Goal: Task Accomplishment & Management: Complete application form

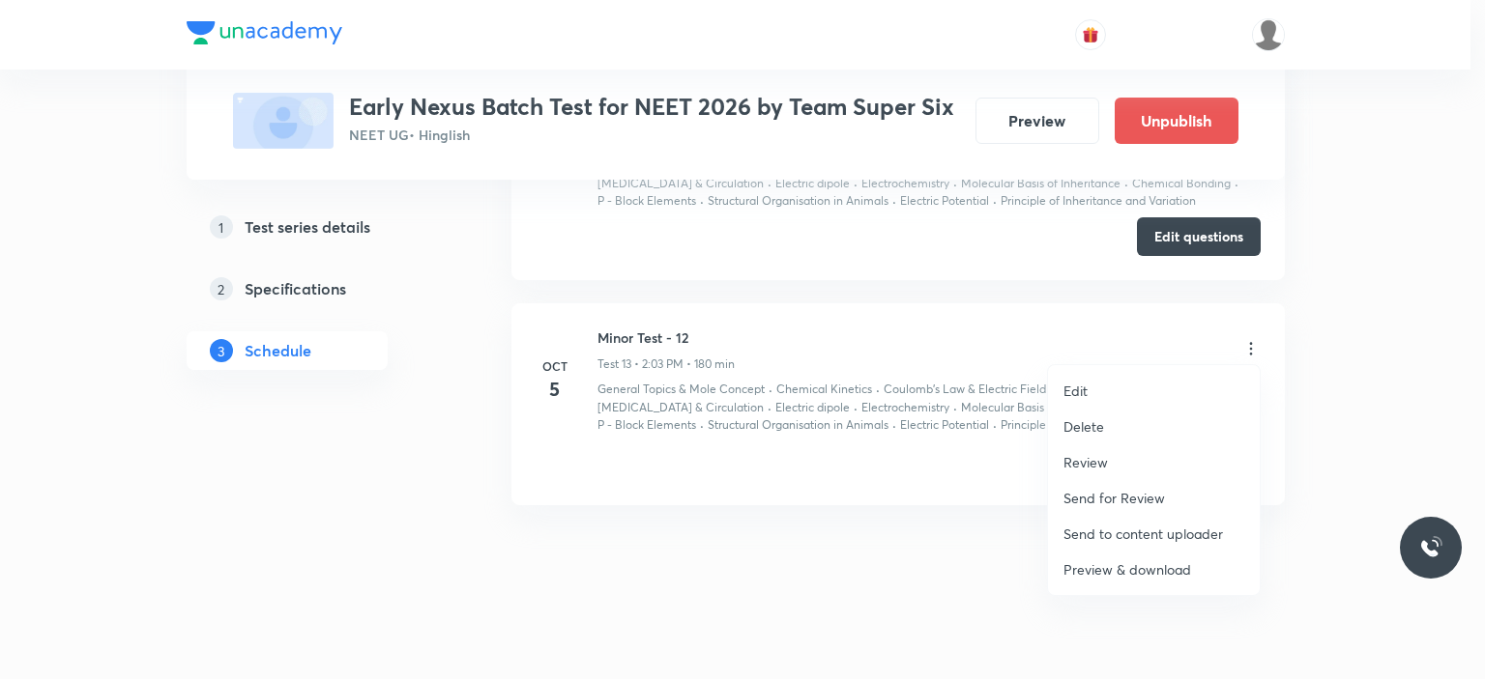
click at [1081, 426] on p "Delete" at bounding box center [1083, 427] width 41 height 20
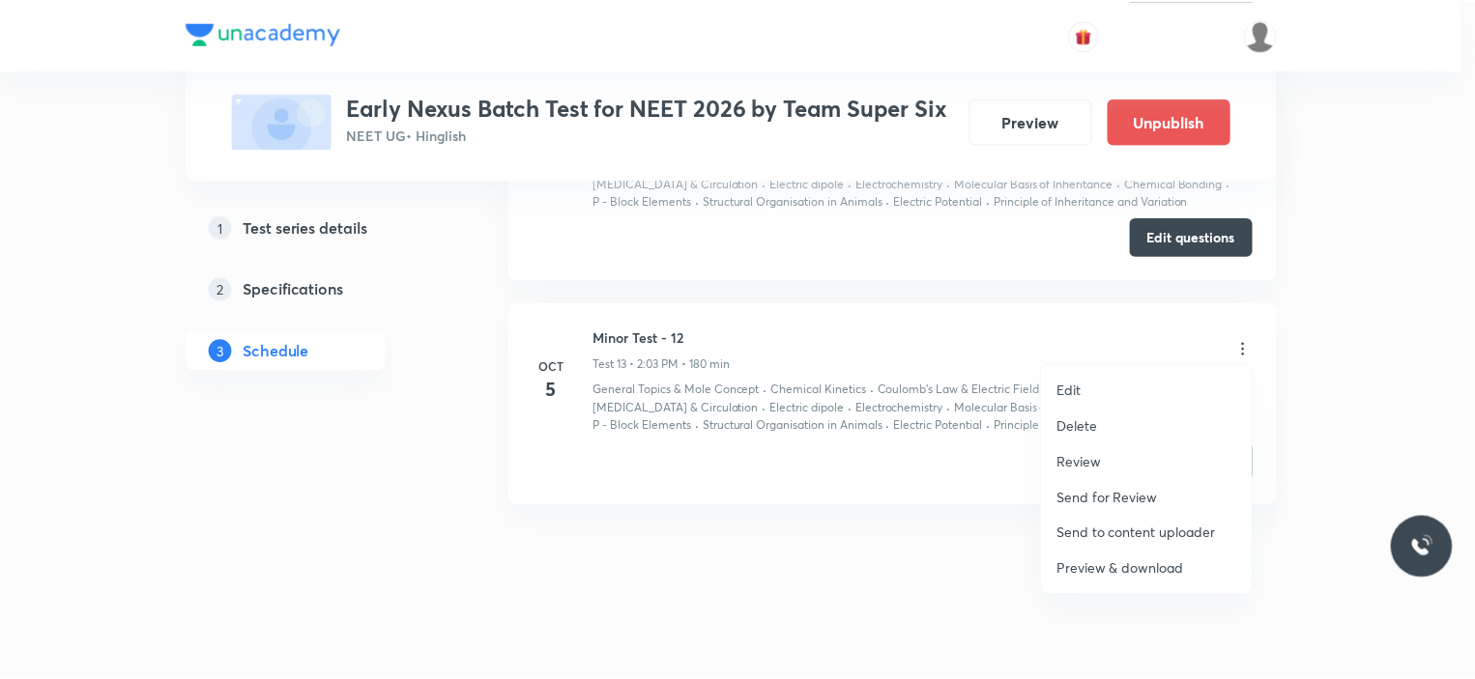
scroll to position [3352, 0]
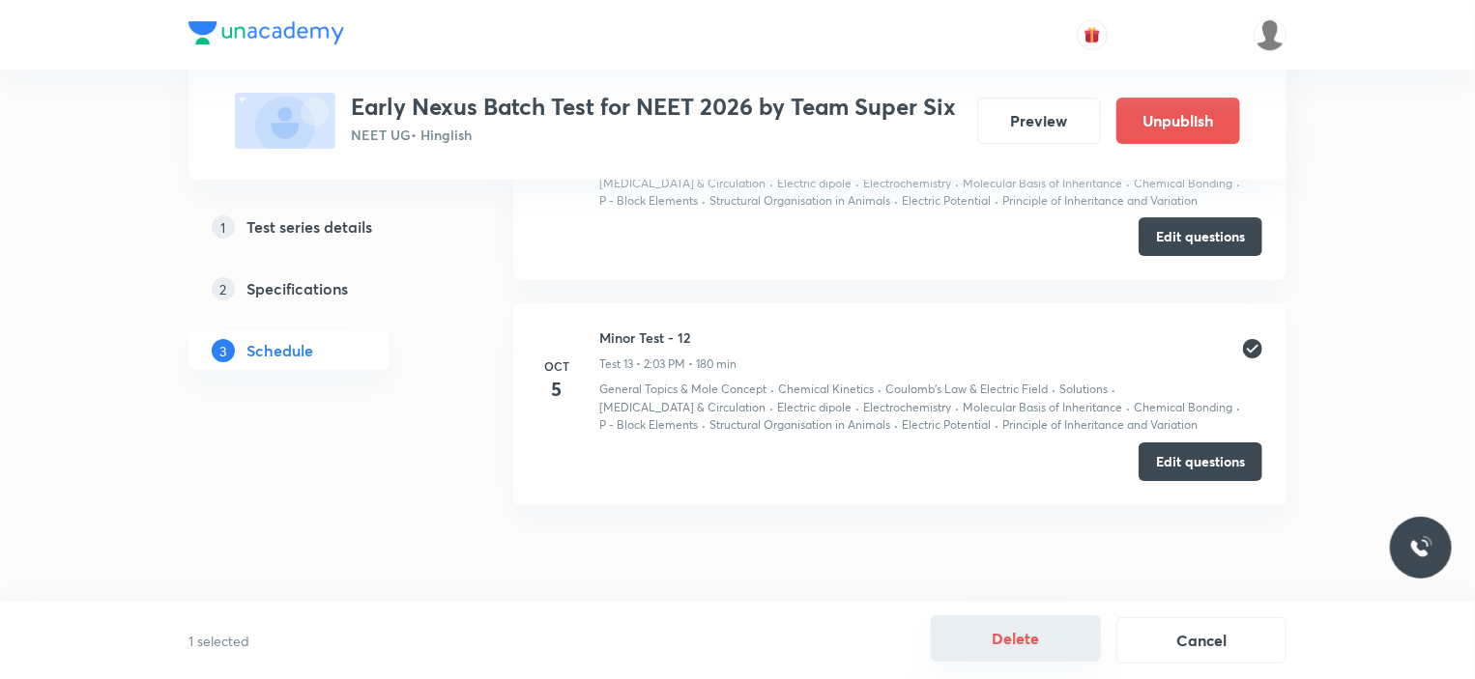
click at [1038, 644] on button "Delete" at bounding box center [1016, 639] width 170 height 46
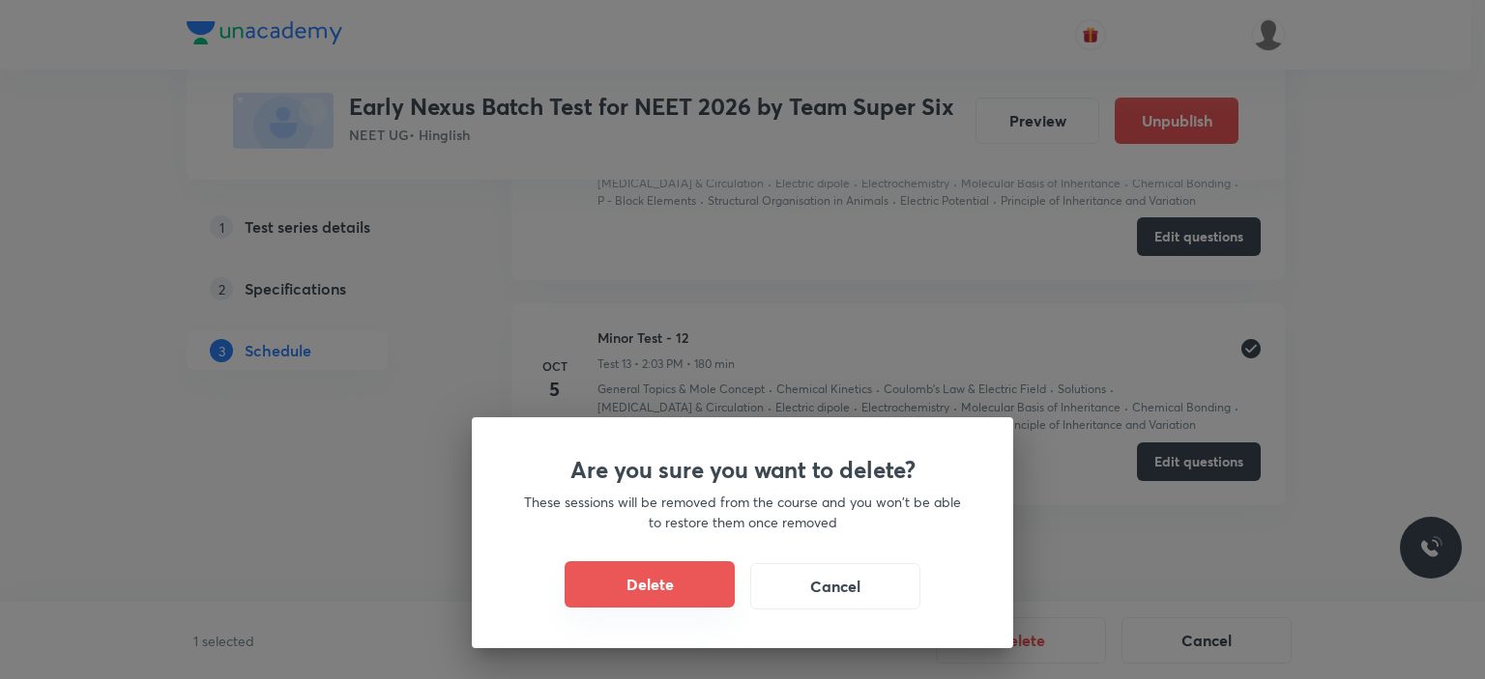
click at [629, 587] on button "Delete" at bounding box center [649, 585] width 170 height 46
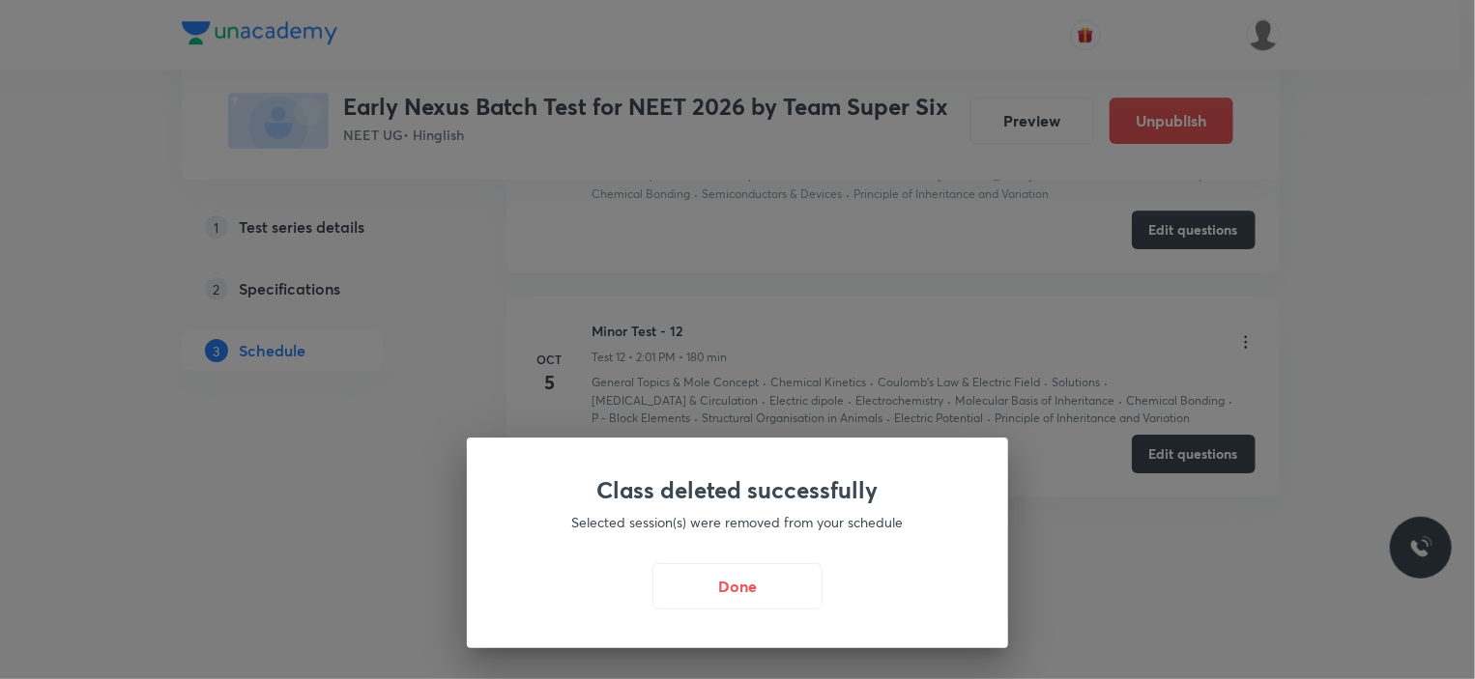
scroll to position [3128, 0]
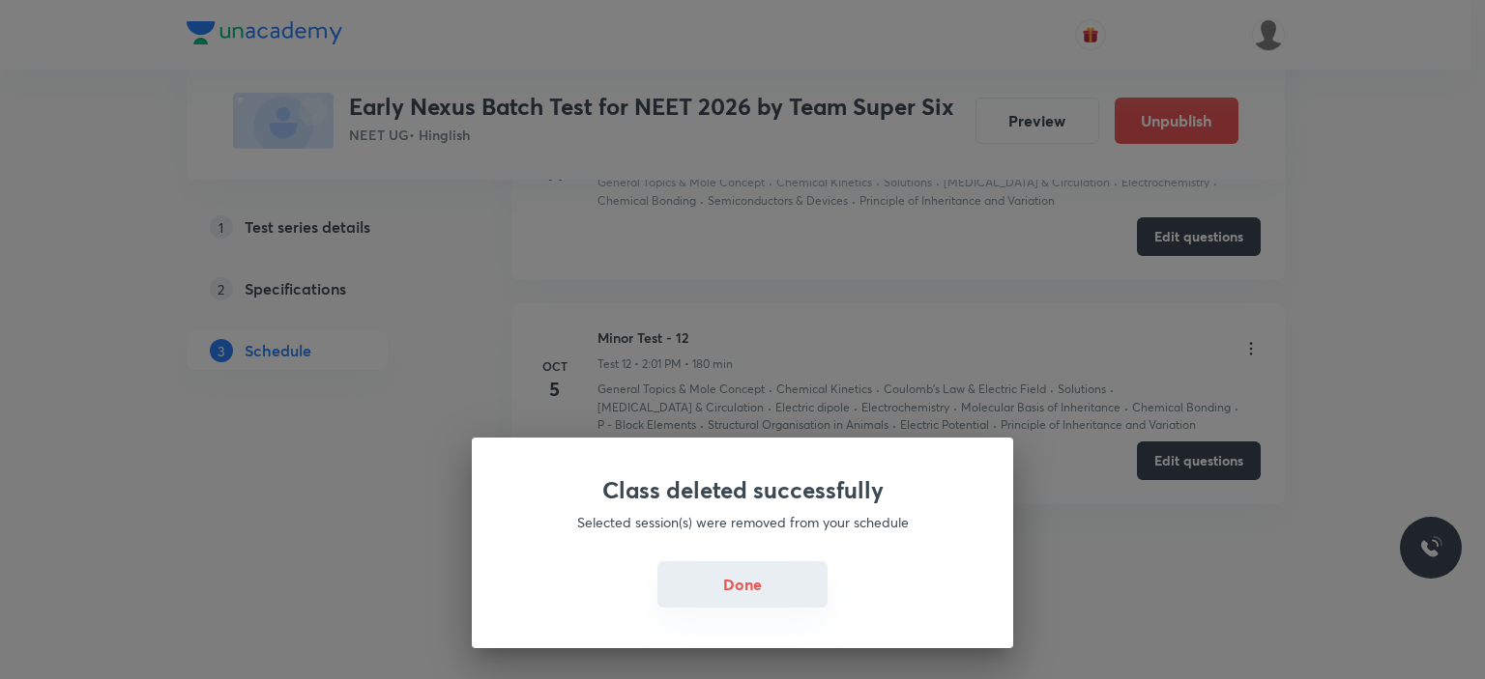
click at [728, 586] on button "Done" at bounding box center [742, 585] width 170 height 46
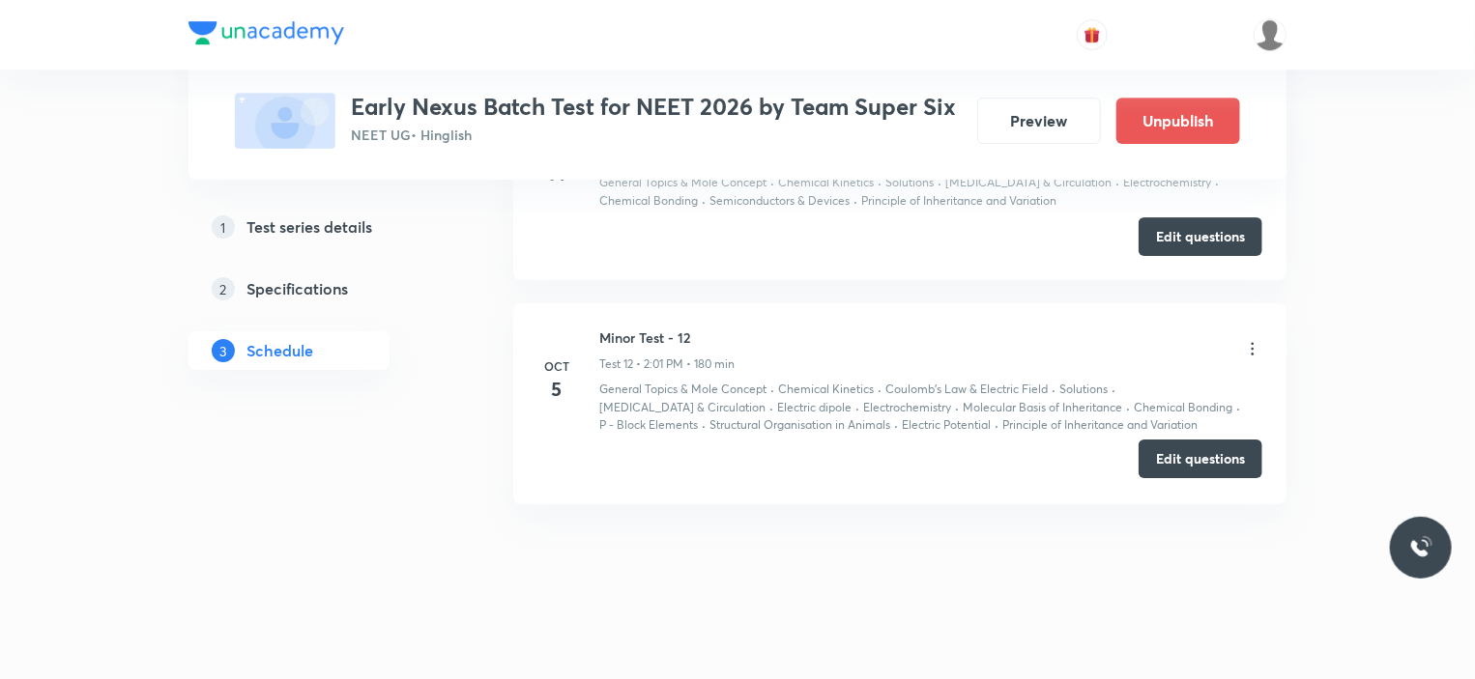
click at [1183, 449] on button "Edit questions" at bounding box center [1201, 459] width 124 height 39
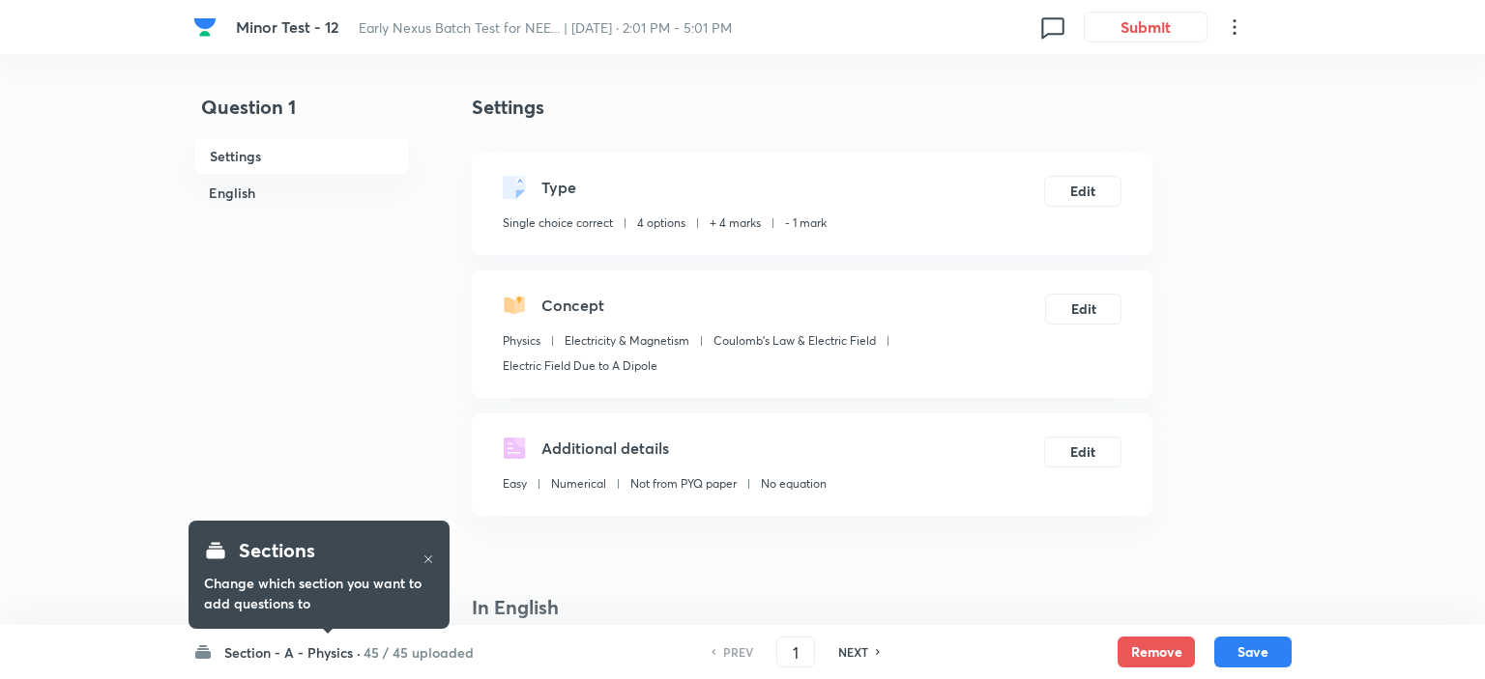
checkbox input "true"
click at [394, 646] on h6 "45 / 45 uploaded" at bounding box center [414, 653] width 110 height 20
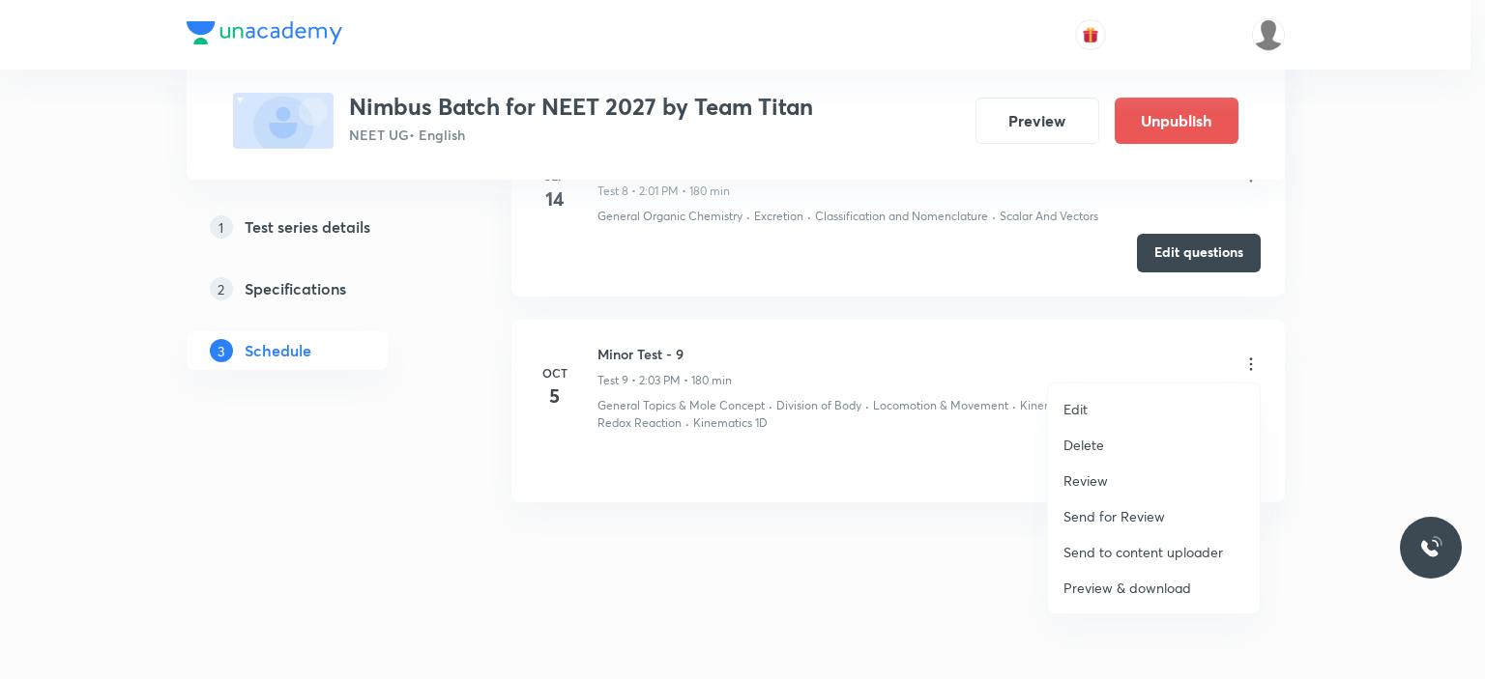
click at [1084, 405] on p "Edit" at bounding box center [1075, 409] width 24 height 20
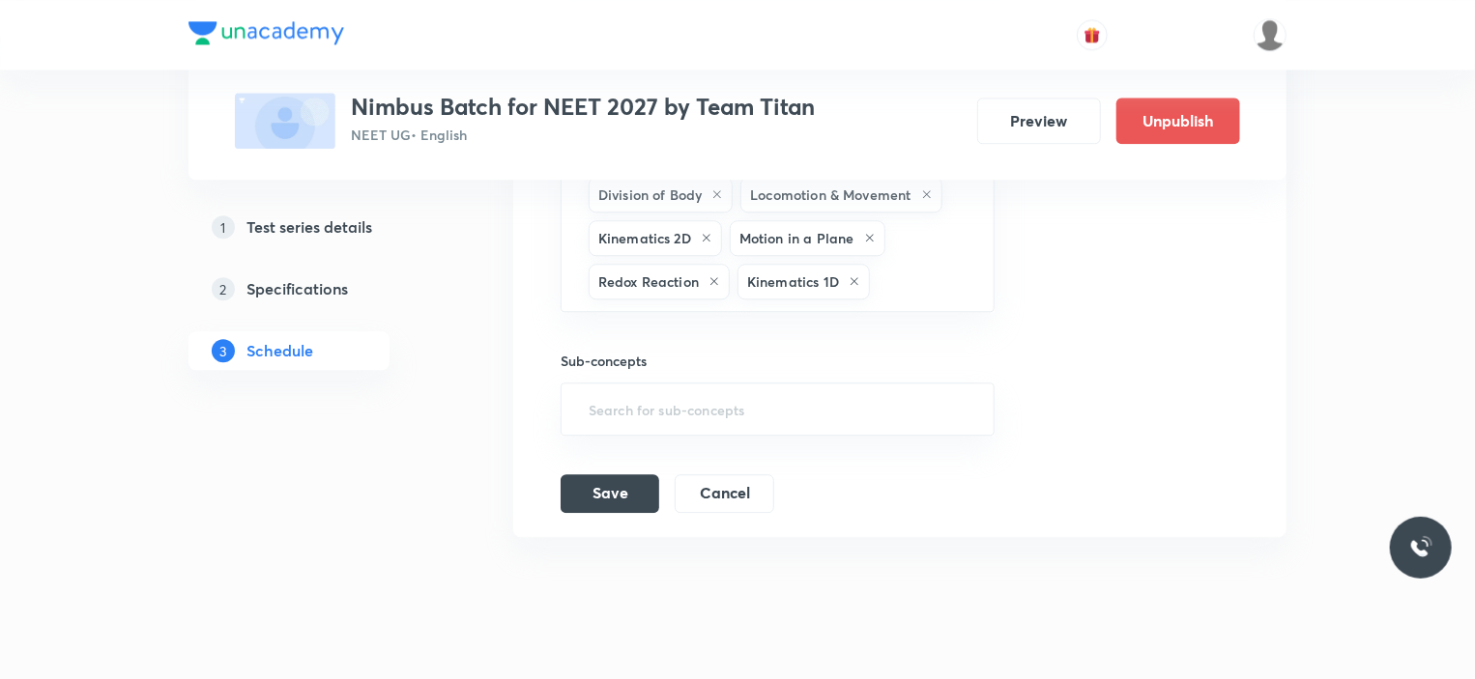
scroll to position [2192, 0]
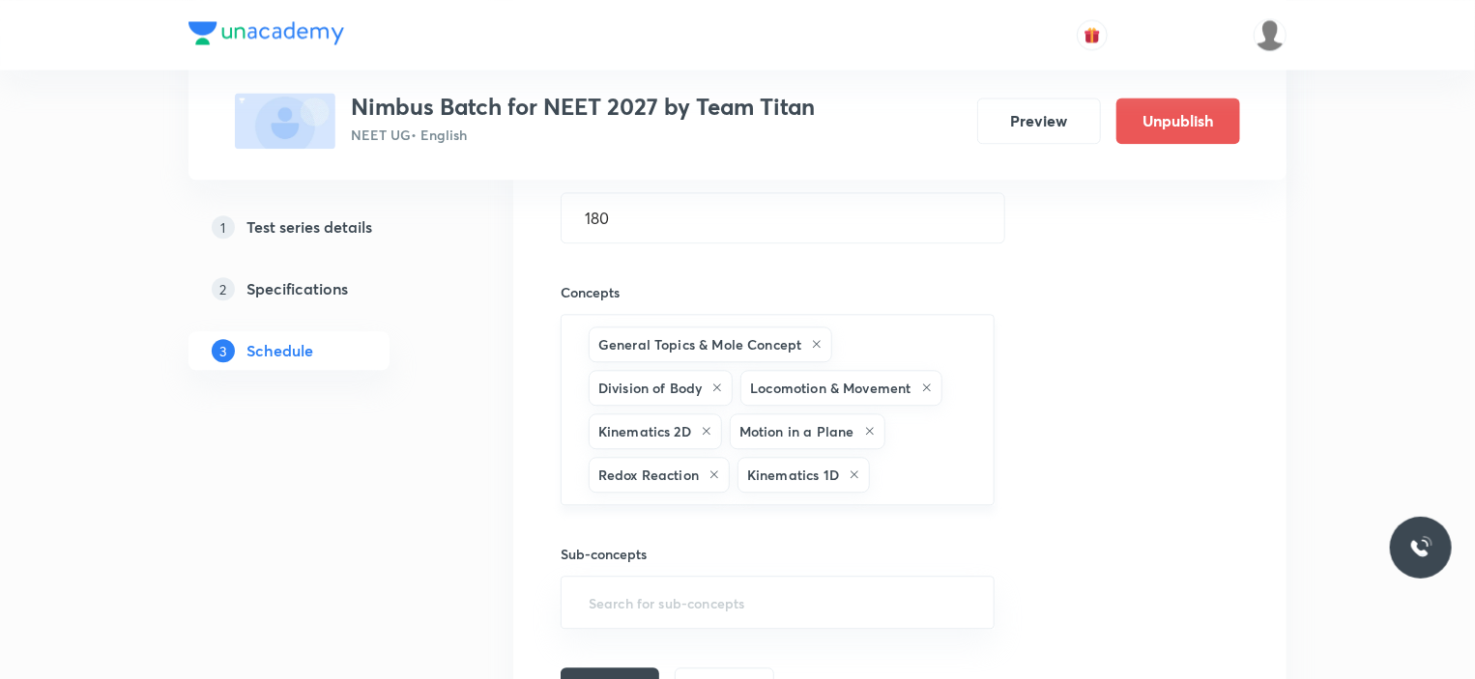
click at [714, 382] on icon at bounding box center [717, 388] width 12 height 12
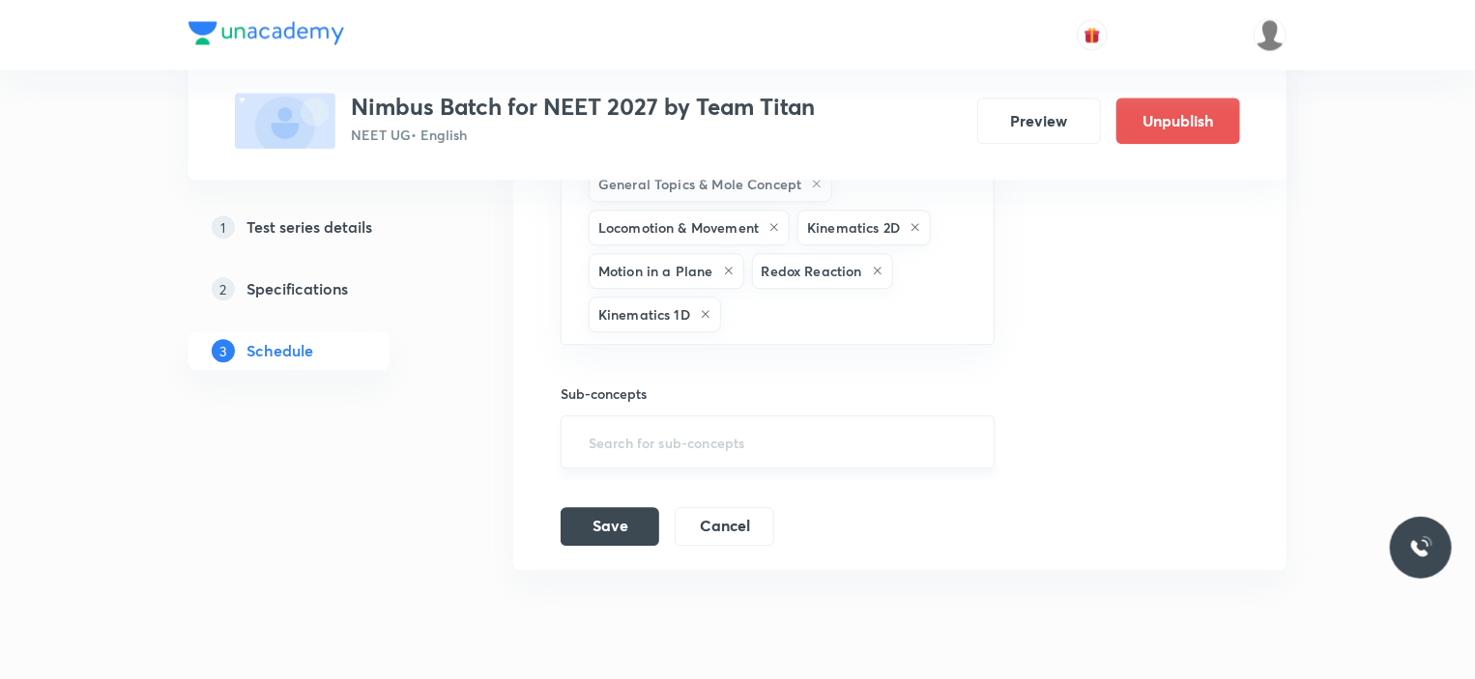
scroll to position [2385, 0]
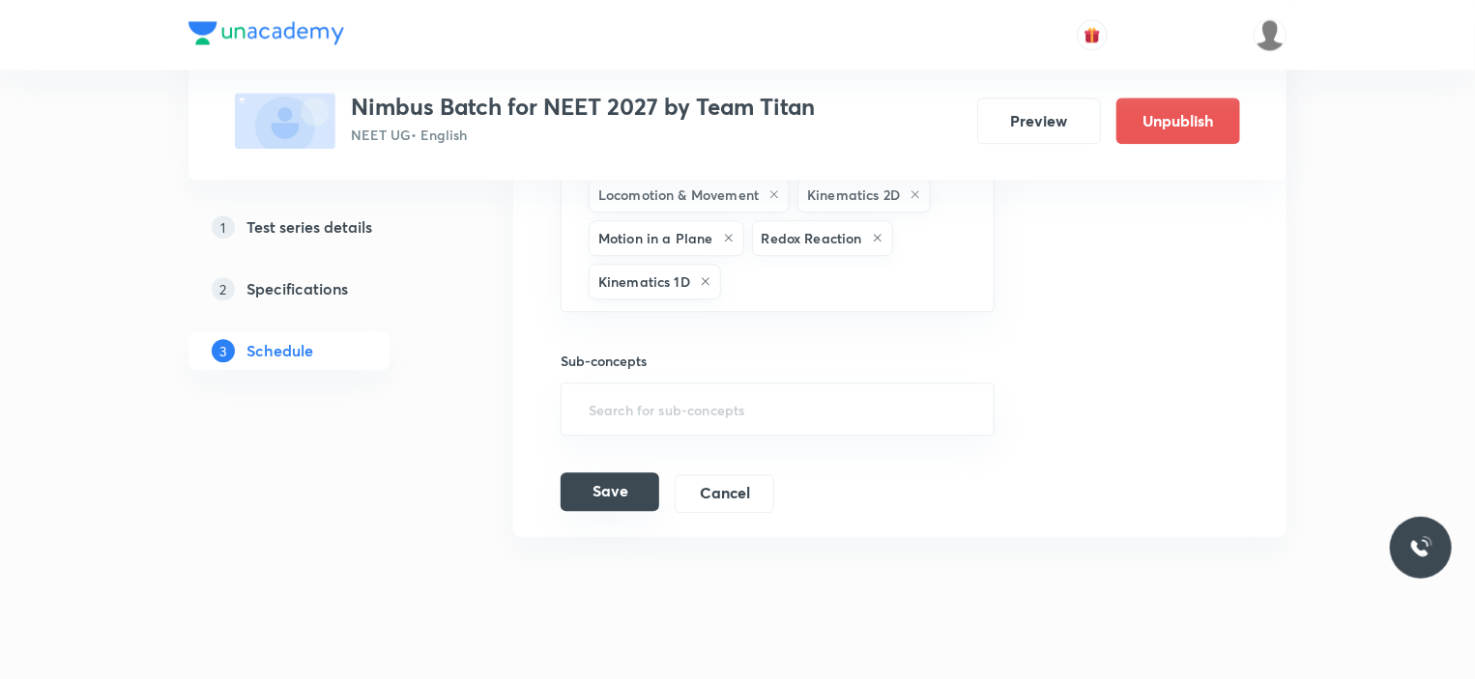
click at [624, 486] on button "Save" at bounding box center [610, 492] width 99 height 39
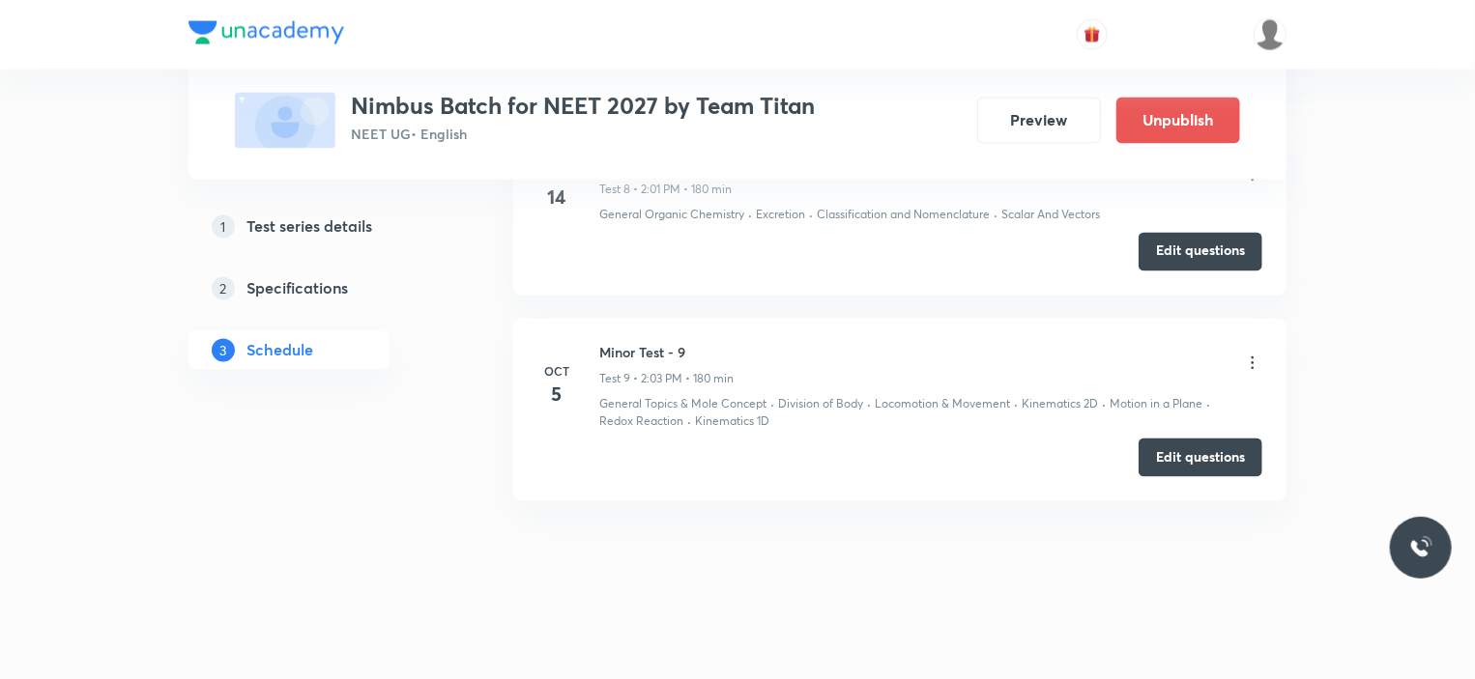
scroll to position [1747, 0]
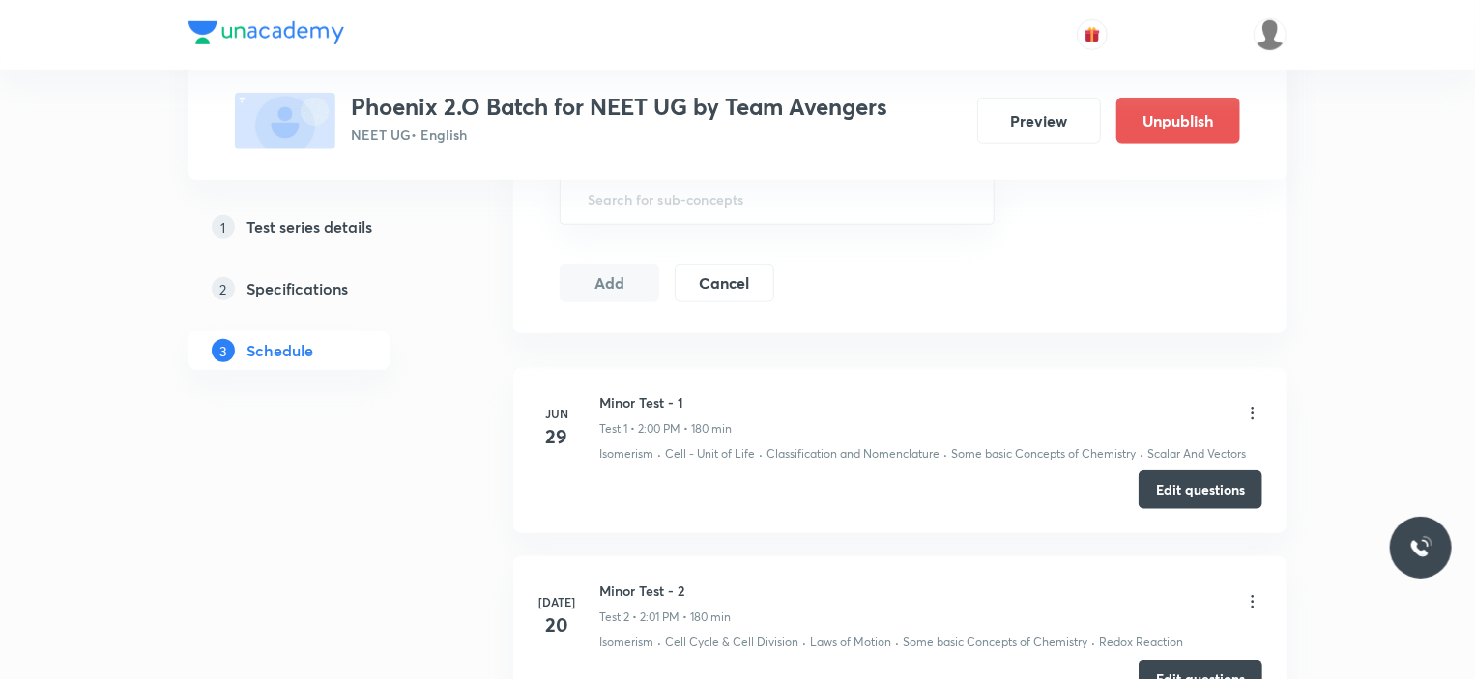
scroll to position [773, 0]
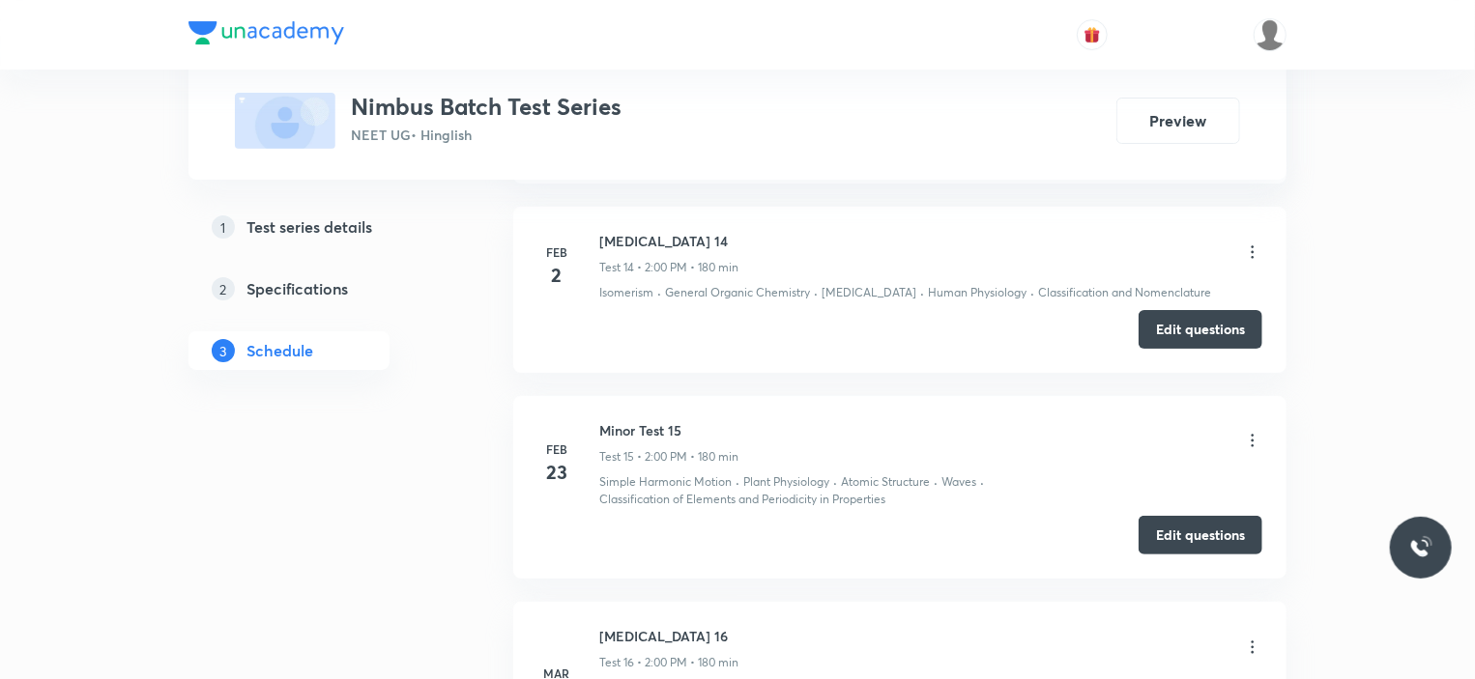
click at [1259, 432] on icon at bounding box center [1252, 440] width 19 height 19
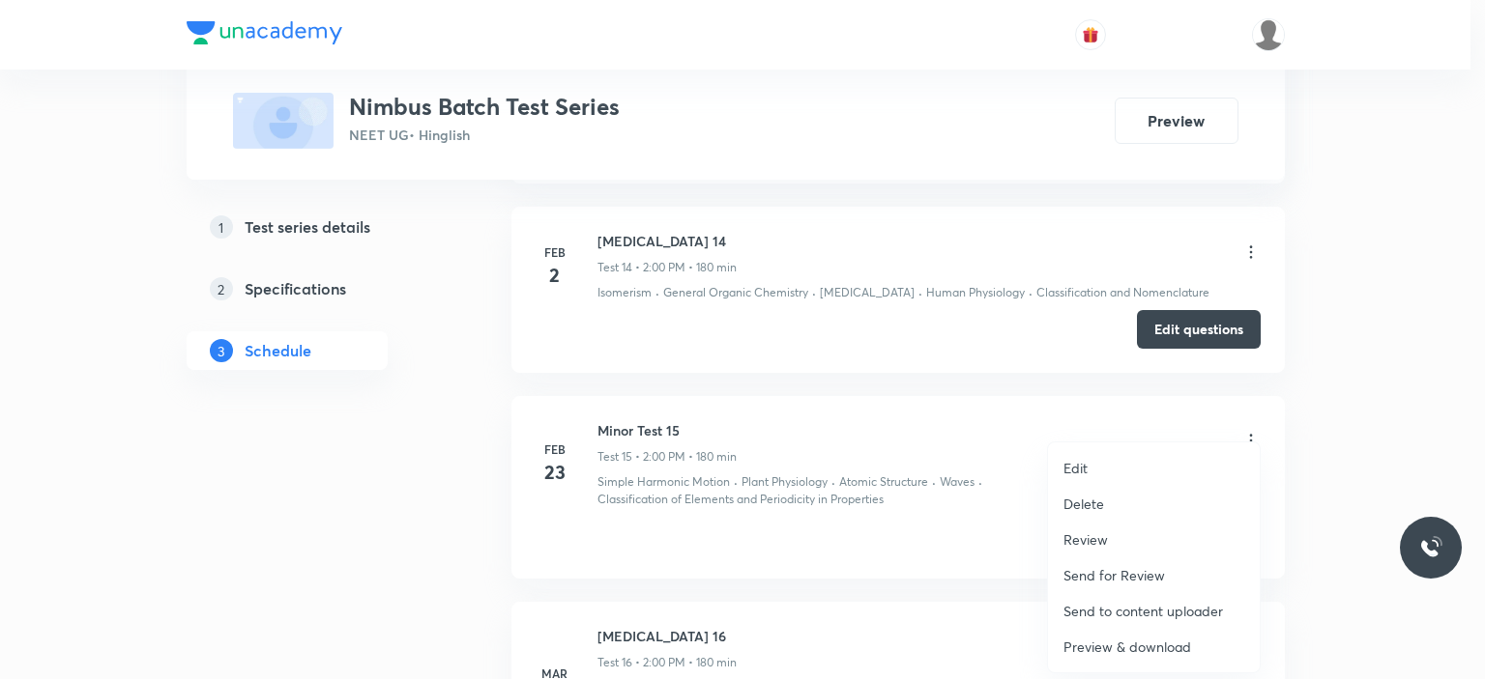
click at [1135, 643] on p "Preview & download" at bounding box center [1127, 647] width 128 height 20
click at [868, 562] on div at bounding box center [742, 339] width 1485 height 679
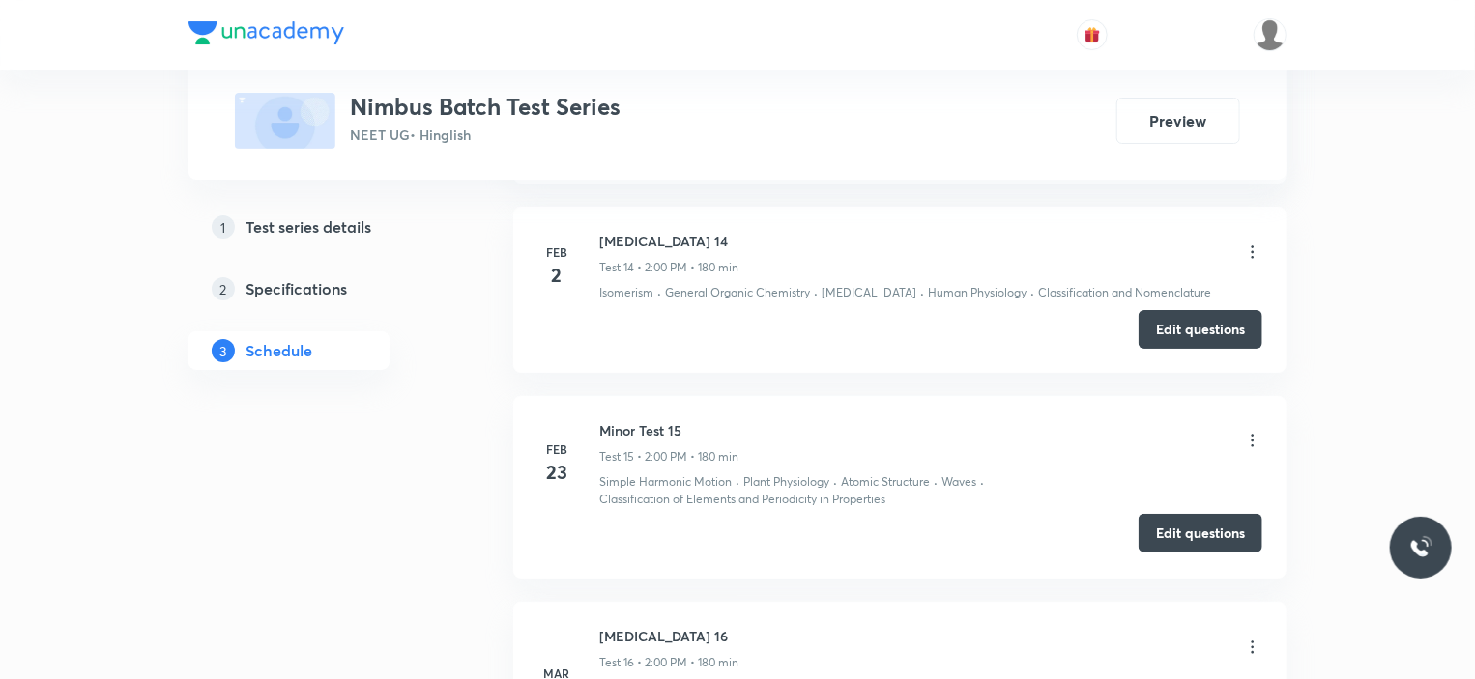
click at [1175, 519] on button "Edit questions" at bounding box center [1201, 533] width 124 height 39
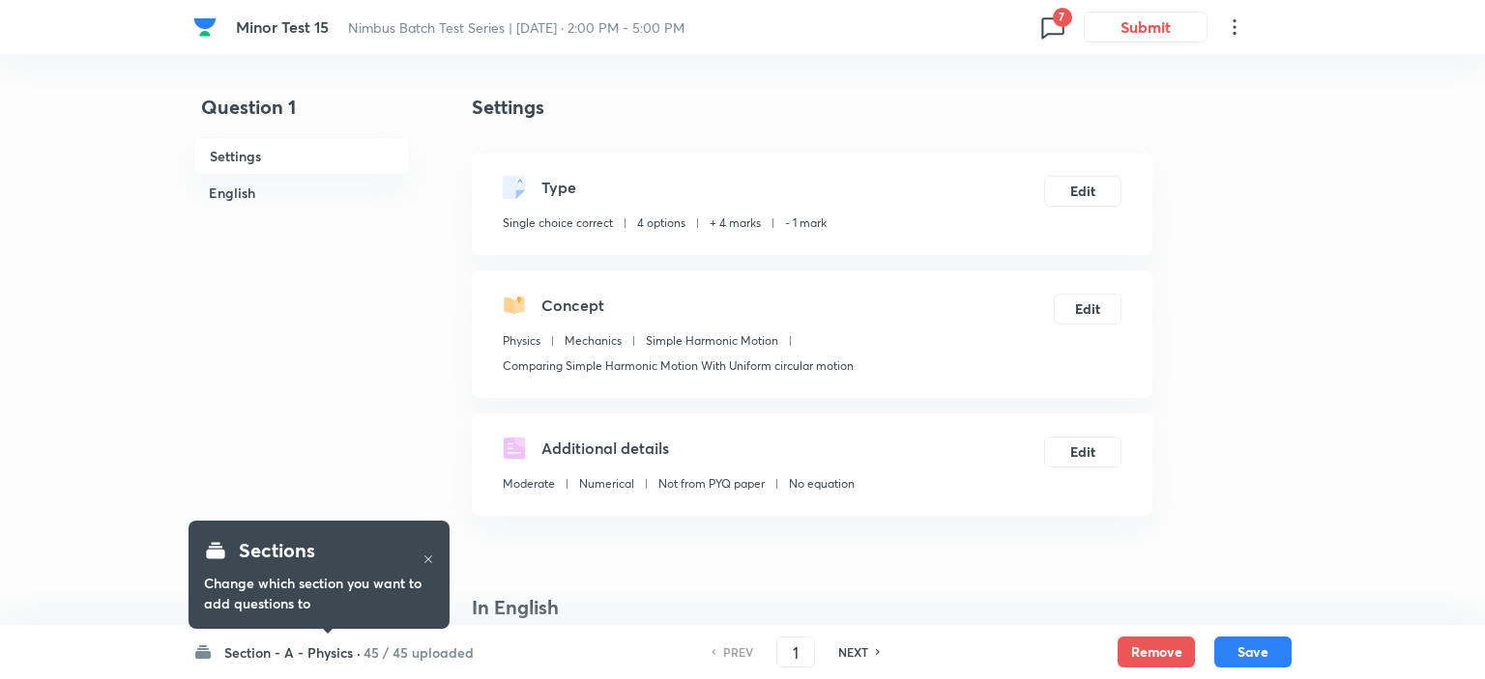
checkbox input "true"
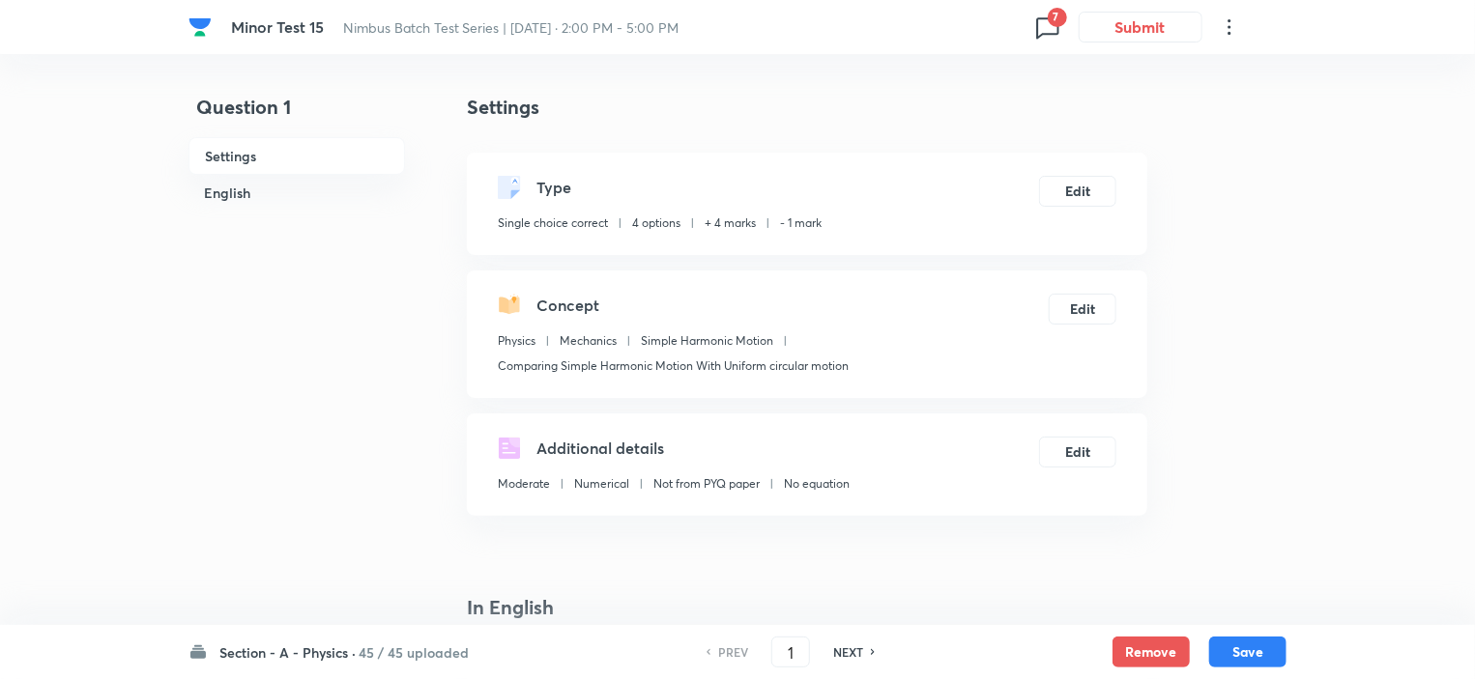
click at [418, 646] on h6 "45 / 45 uploaded" at bounding box center [414, 653] width 110 height 20
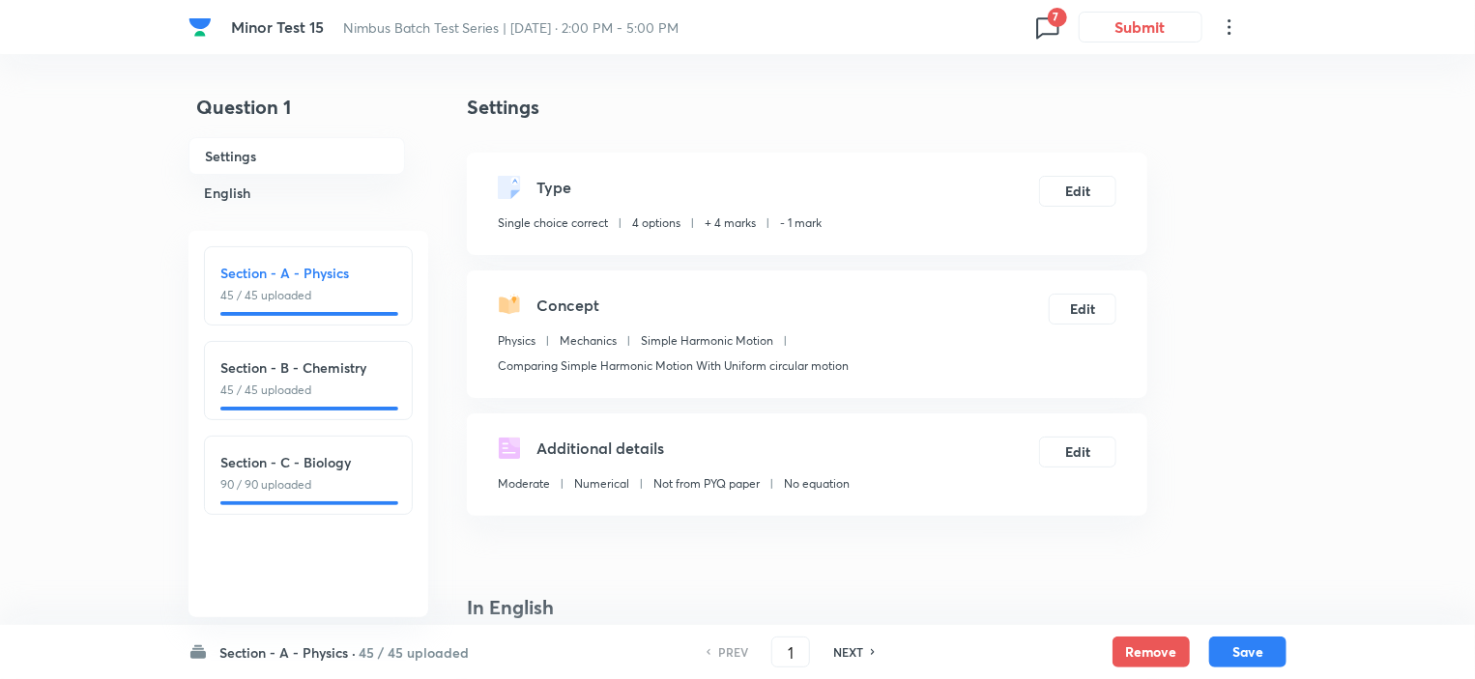
click at [348, 489] on p "90 / 90 uploaded" at bounding box center [308, 484] width 176 height 17
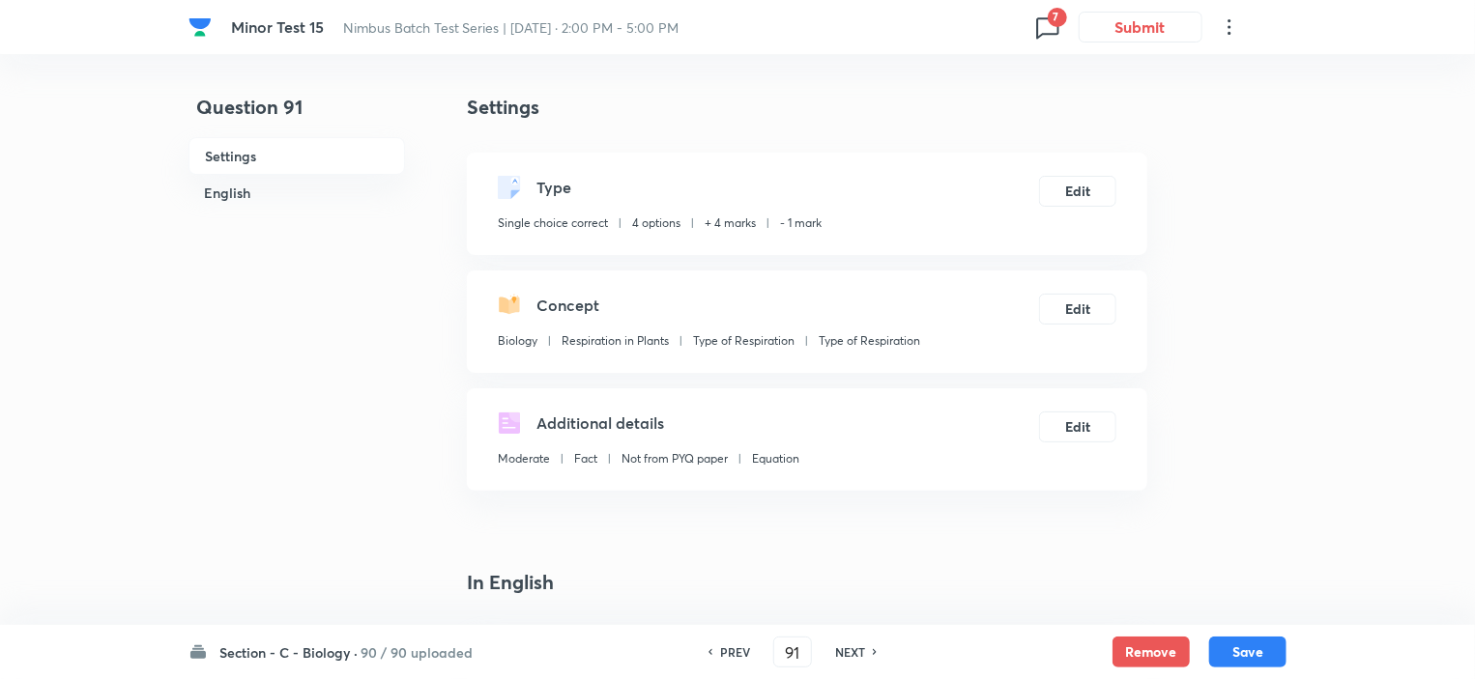
type input "91"
checkbox input "false"
checkbox input "true"
click at [1046, 38] on icon at bounding box center [1047, 27] width 31 height 31
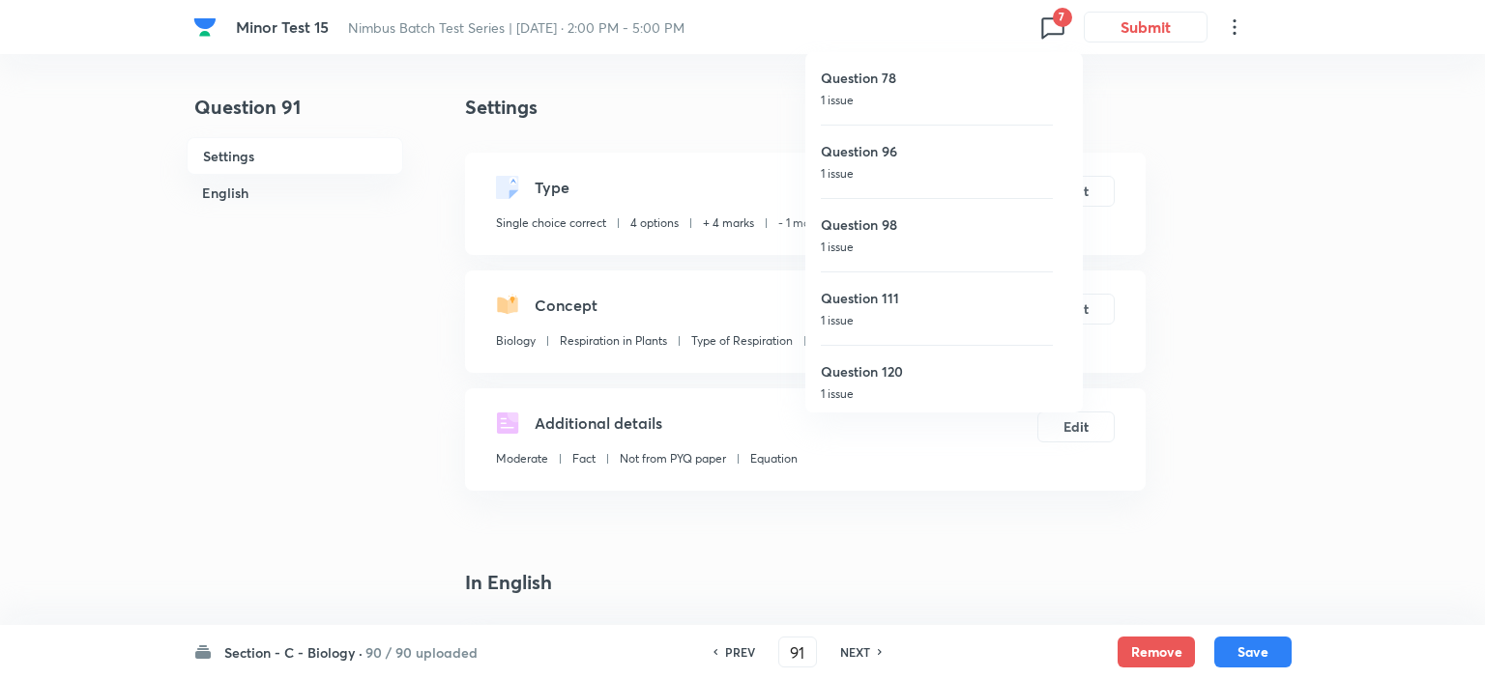
click at [893, 175] on p "1 issue" at bounding box center [937, 173] width 232 height 17
type input "96"
checkbox input "true"
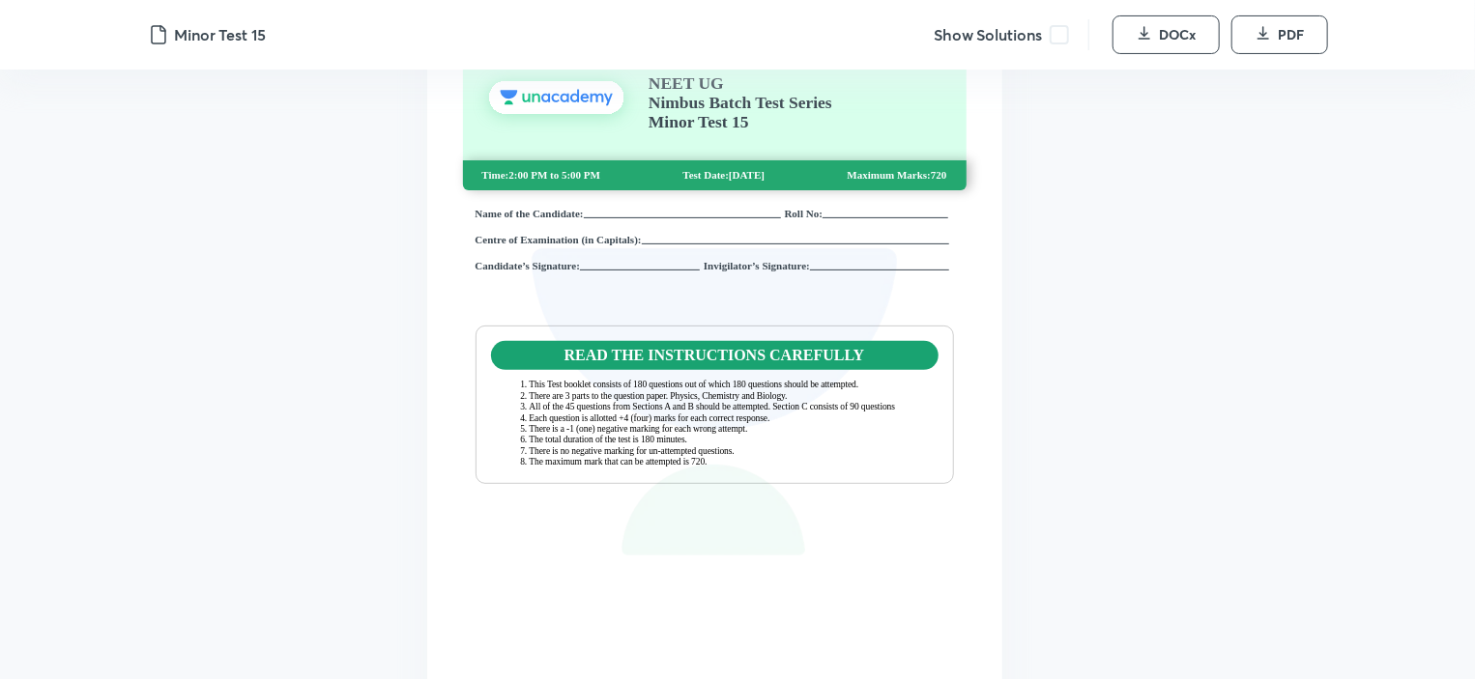
scroll to position [193, 0]
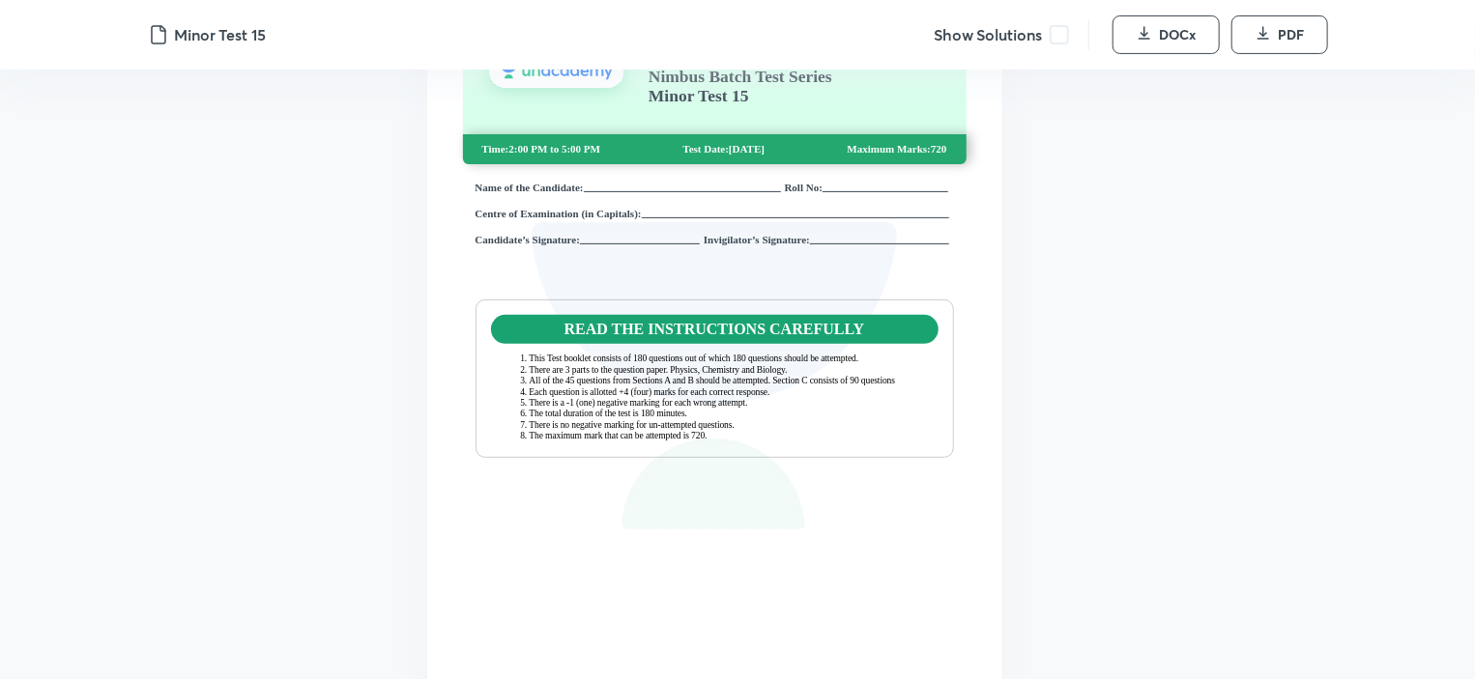
click at [1054, 38] on span at bounding box center [1059, 34] width 19 height 19
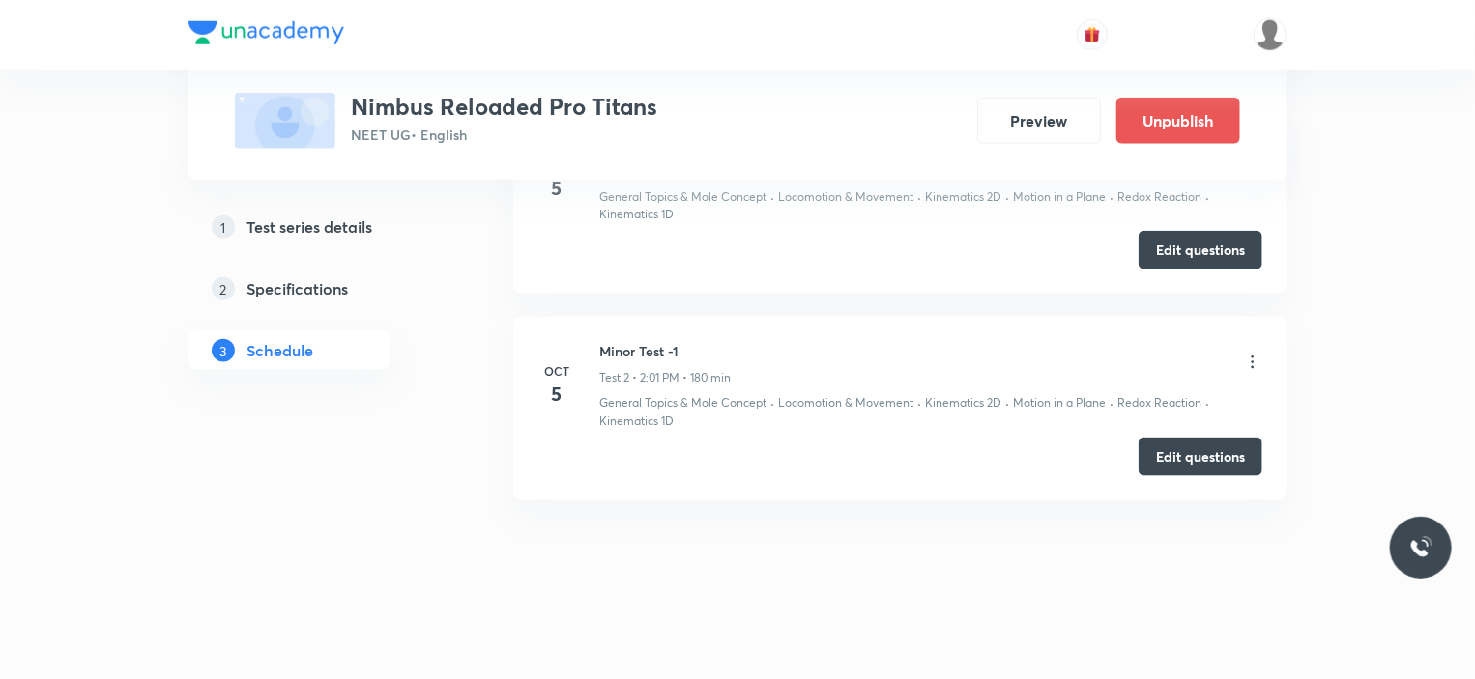
scroll to position [837, 0]
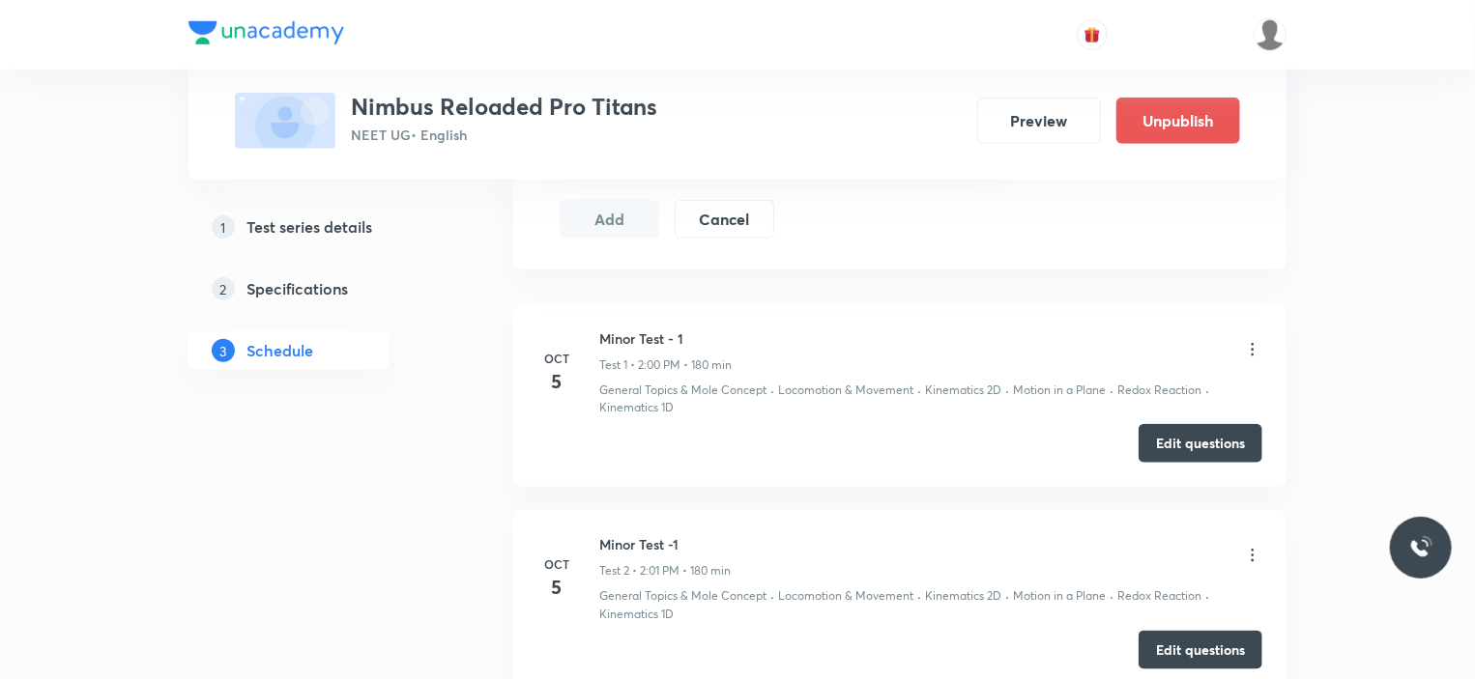
click at [1249, 343] on icon at bounding box center [1252, 349] width 19 height 19
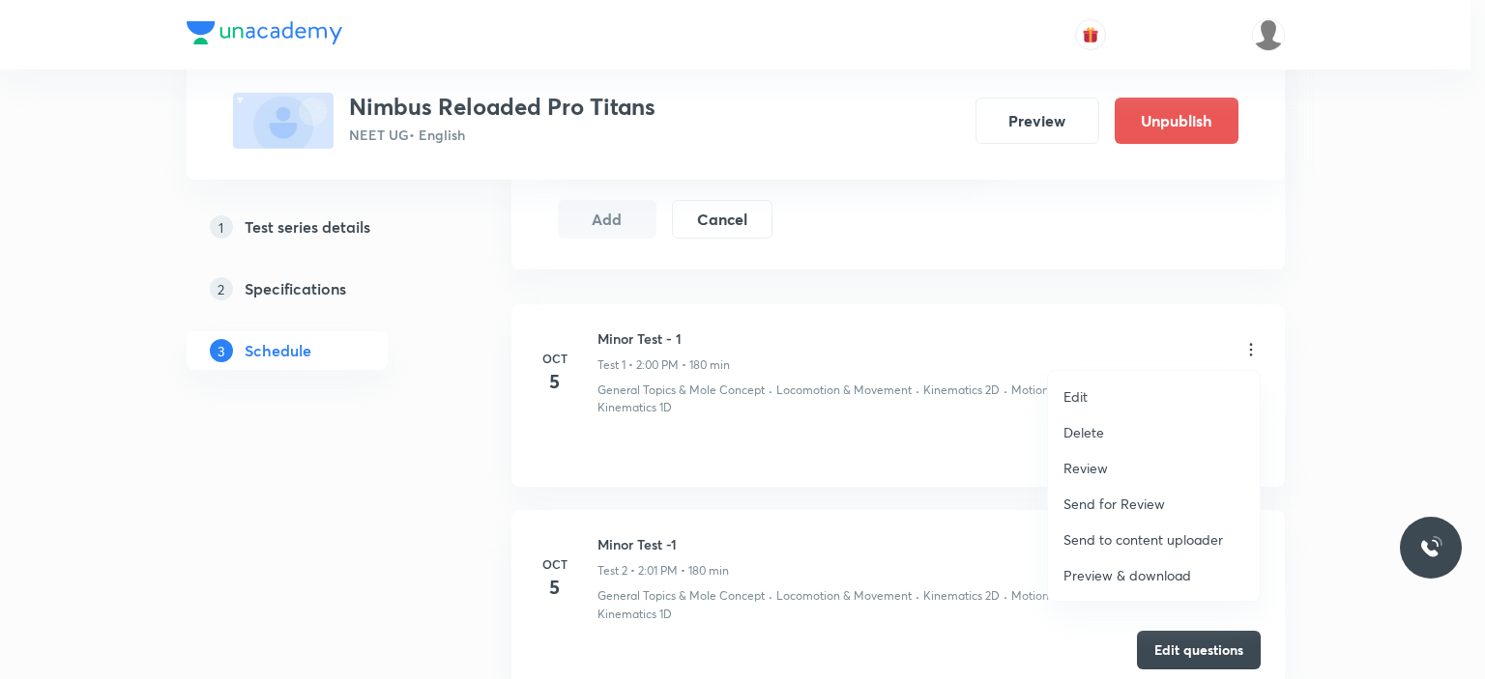
click at [1106, 431] on li "Delete" at bounding box center [1154, 433] width 212 height 36
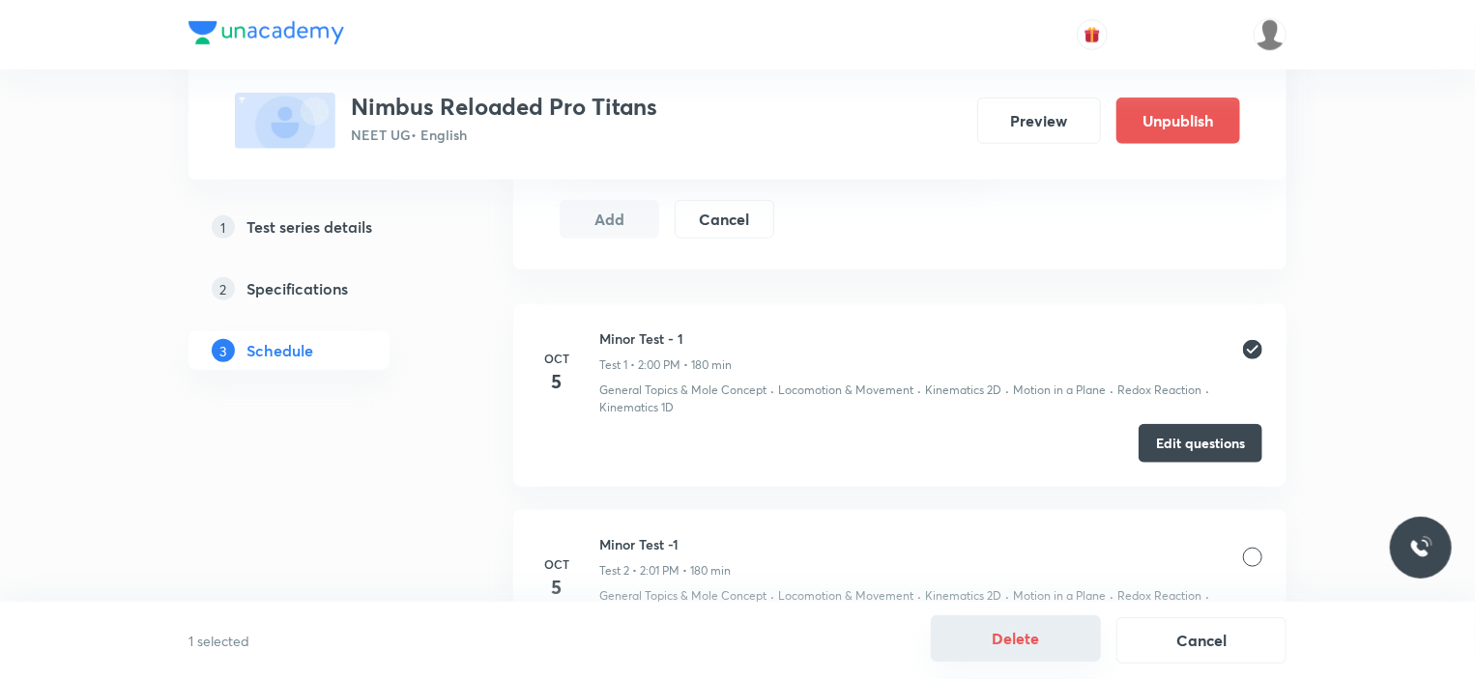
click at [1033, 642] on button "Delete" at bounding box center [1016, 639] width 170 height 46
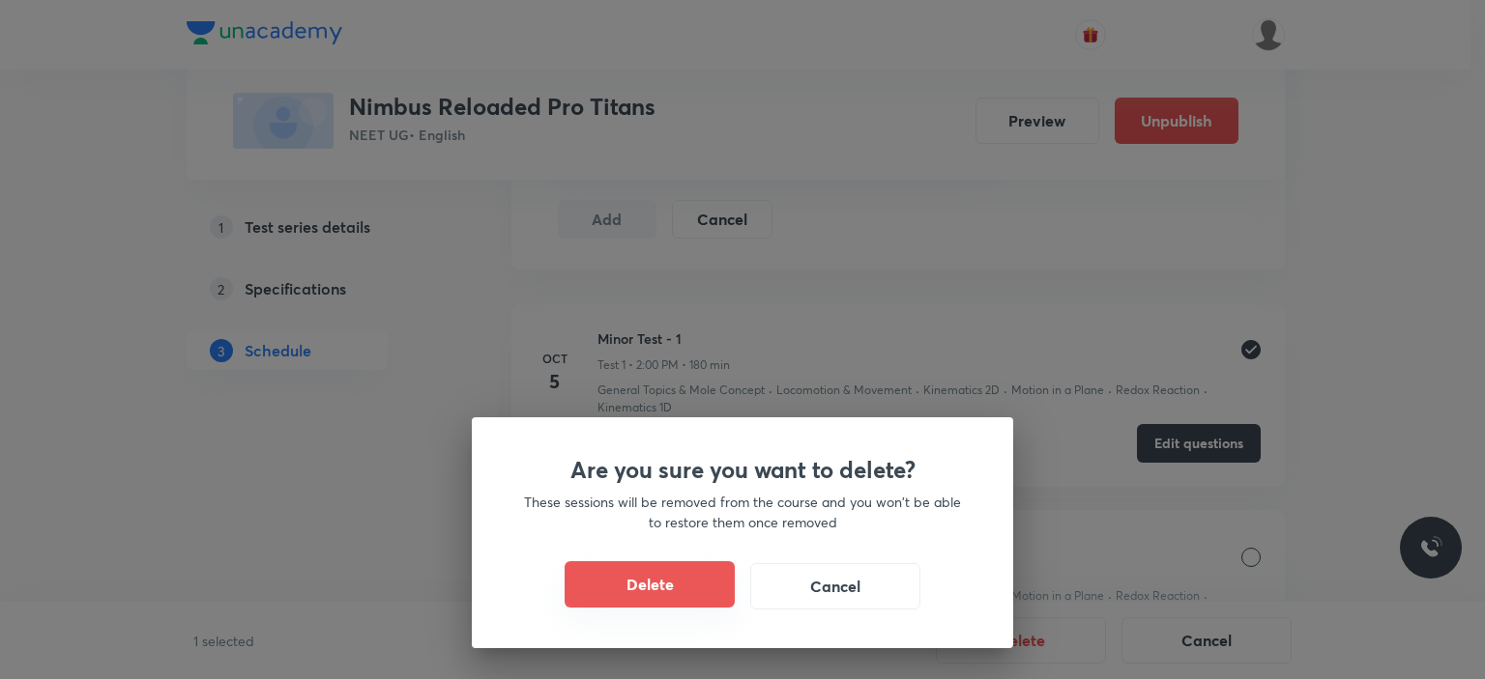
click at [684, 591] on button "Delete" at bounding box center [649, 585] width 170 height 46
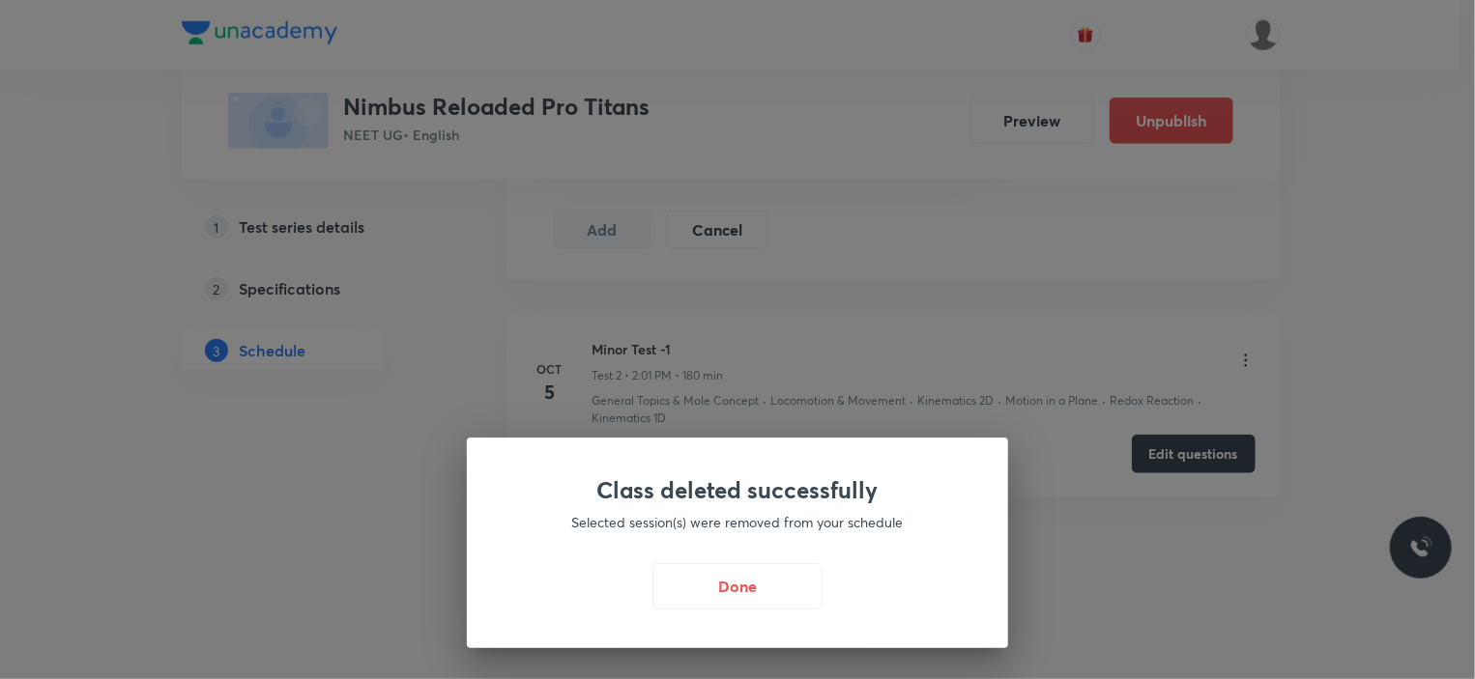
scroll to position [823, 0]
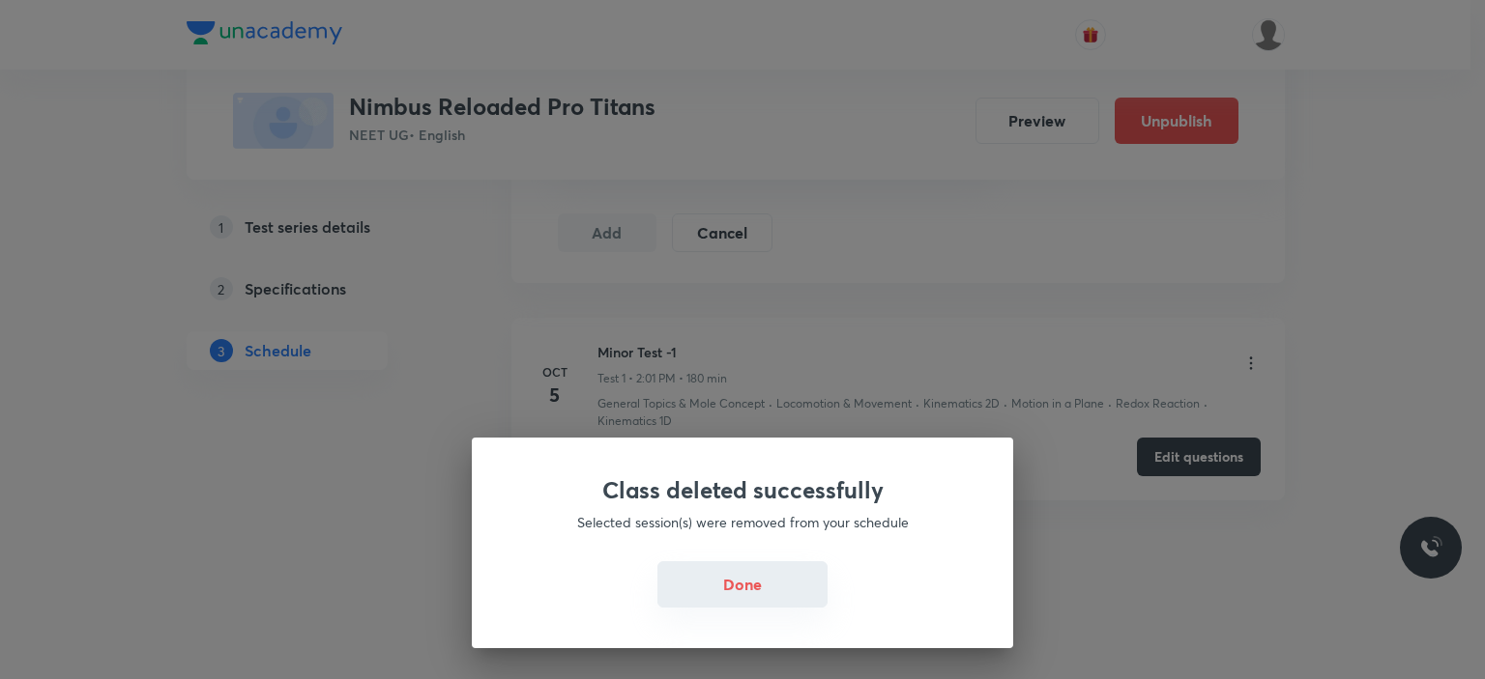
click at [742, 589] on button "Done" at bounding box center [742, 585] width 170 height 46
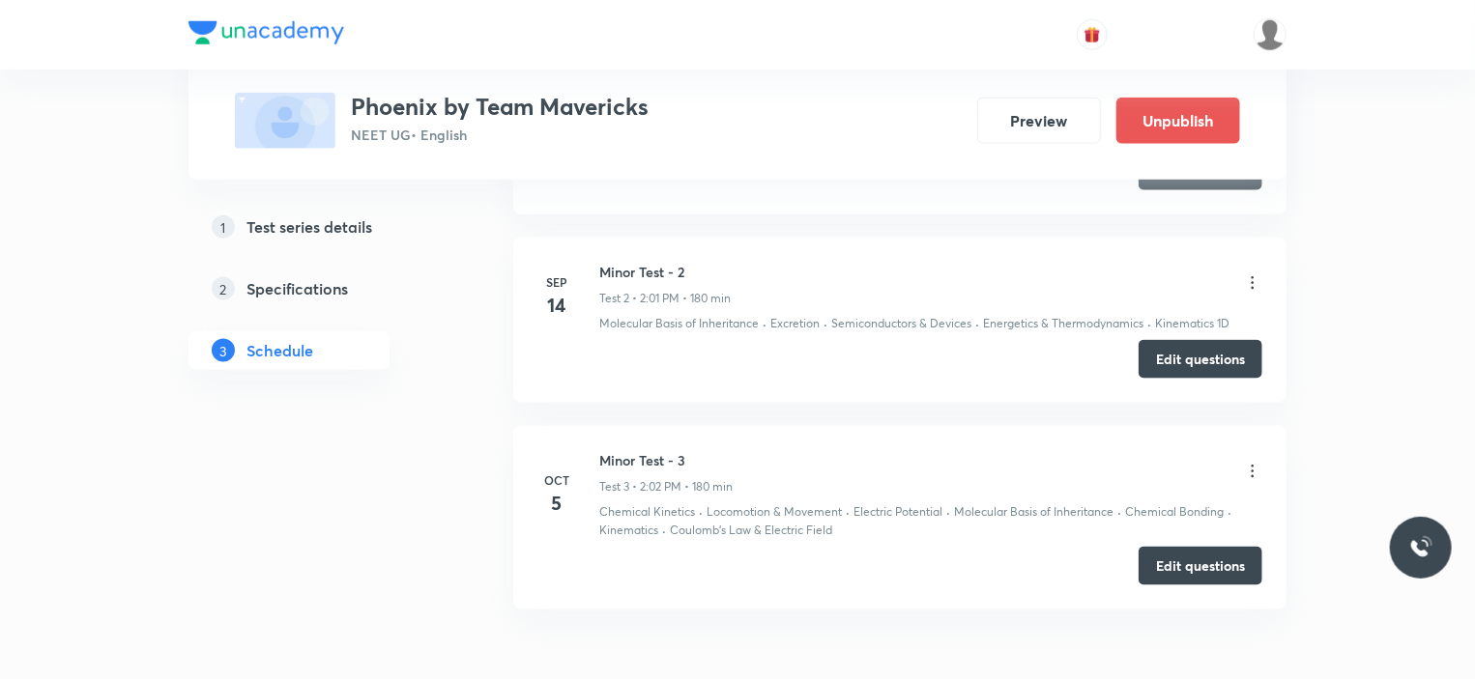
scroll to position [1219, 0]
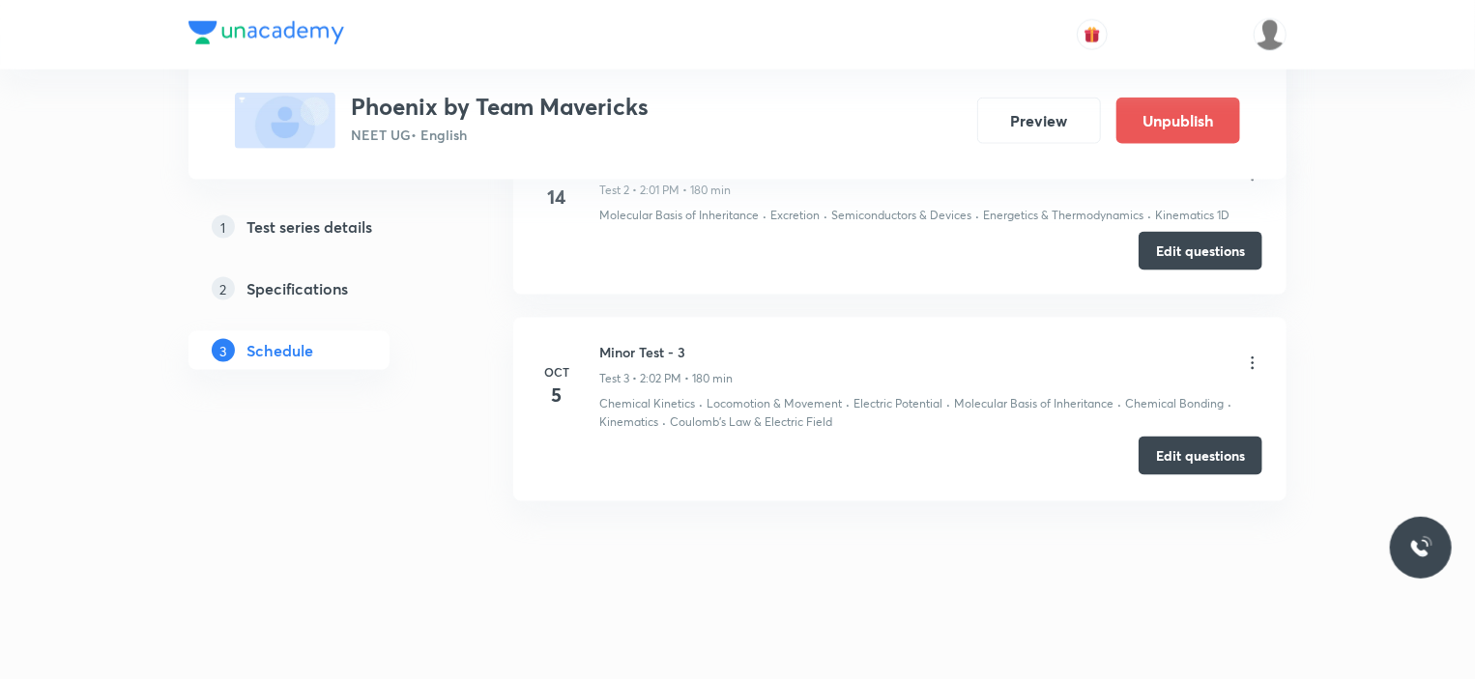
click at [1171, 440] on button "Edit questions" at bounding box center [1201, 456] width 124 height 39
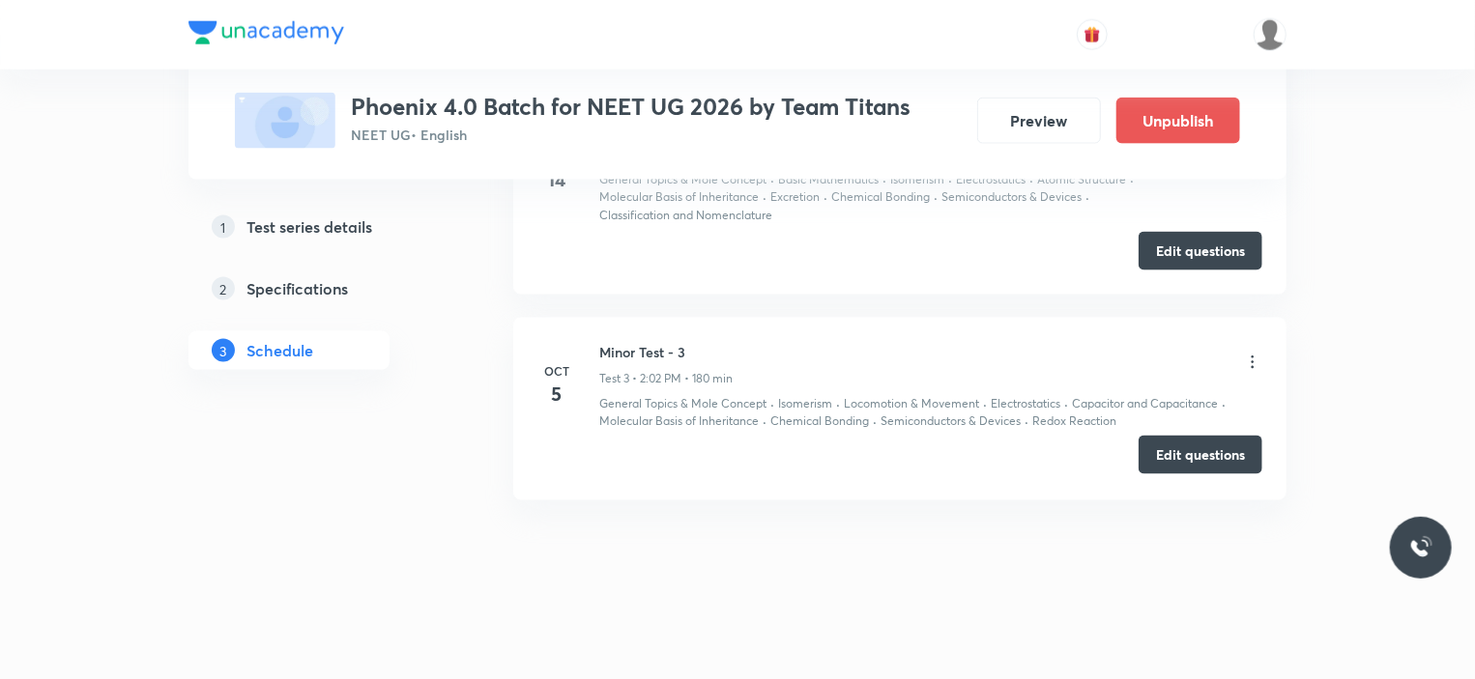
click at [1198, 445] on button "Edit questions" at bounding box center [1201, 455] width 124 height 39
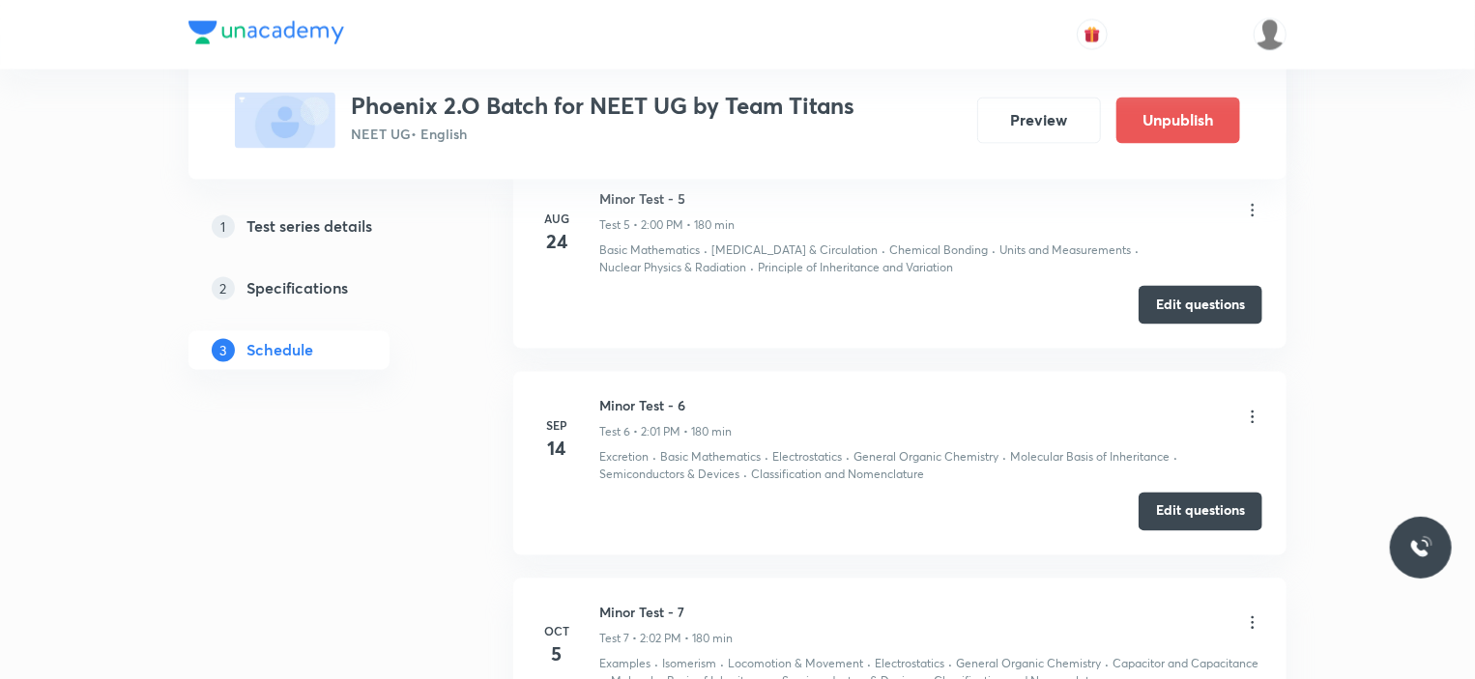
scroll to position [2026, 0]
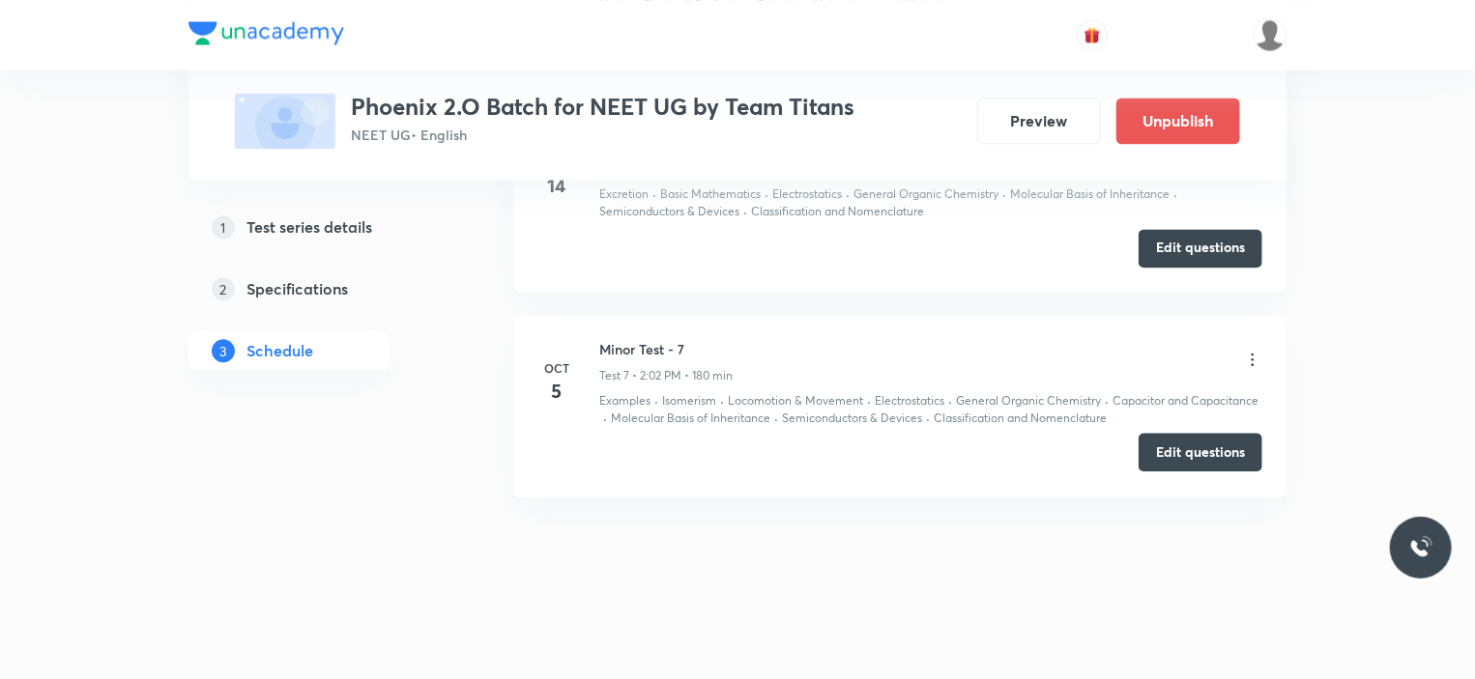
click at [1188, 445] on button "Edit questions" at bounding box center [1201, 452] width 124 height 39
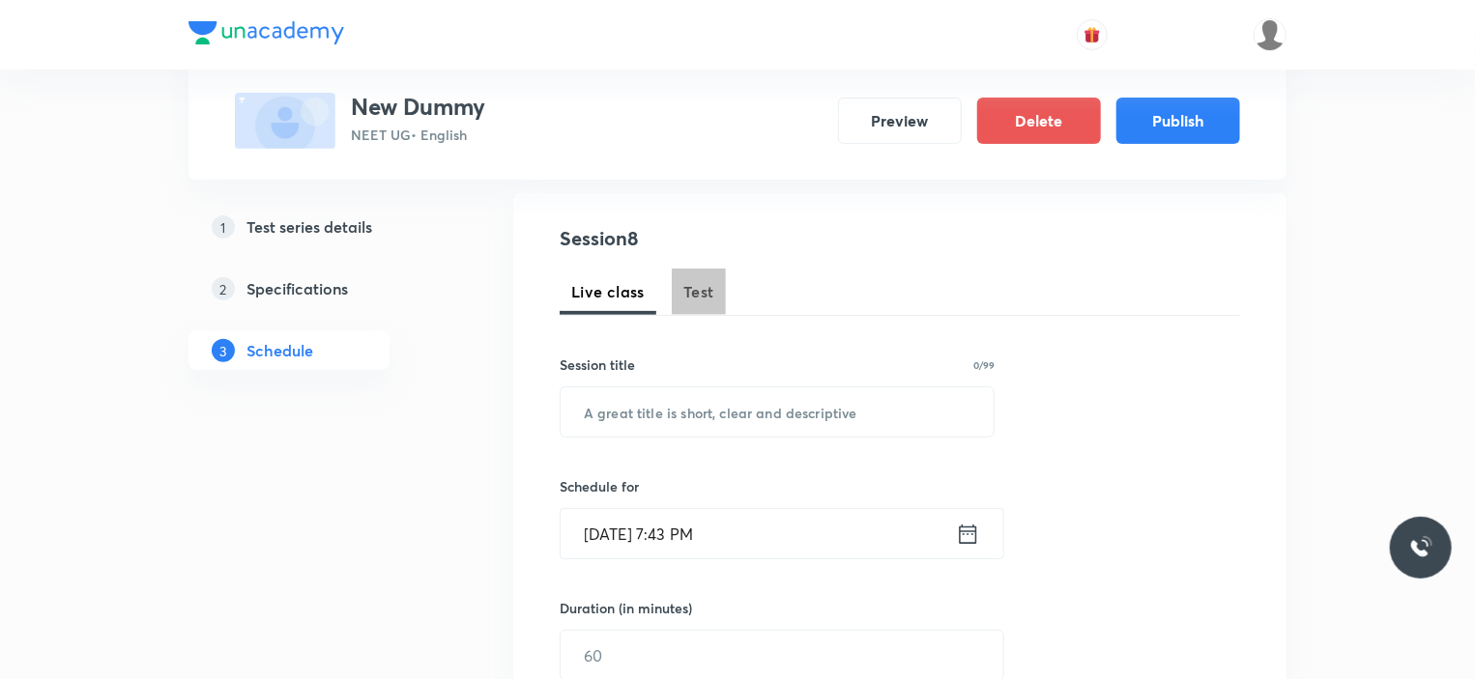
click at [713, 289] on span "Test" at bounding box center [698, 291] width 31 height 23
click at [665, 420] on input "text" at bounding box center [777, 412] width 433 height 49
type input "Plant physiology"
click at [806, 543] on input "Oct 1, 2025, 7:43 PM" at bounding box center [758, 533] width 395 height 49
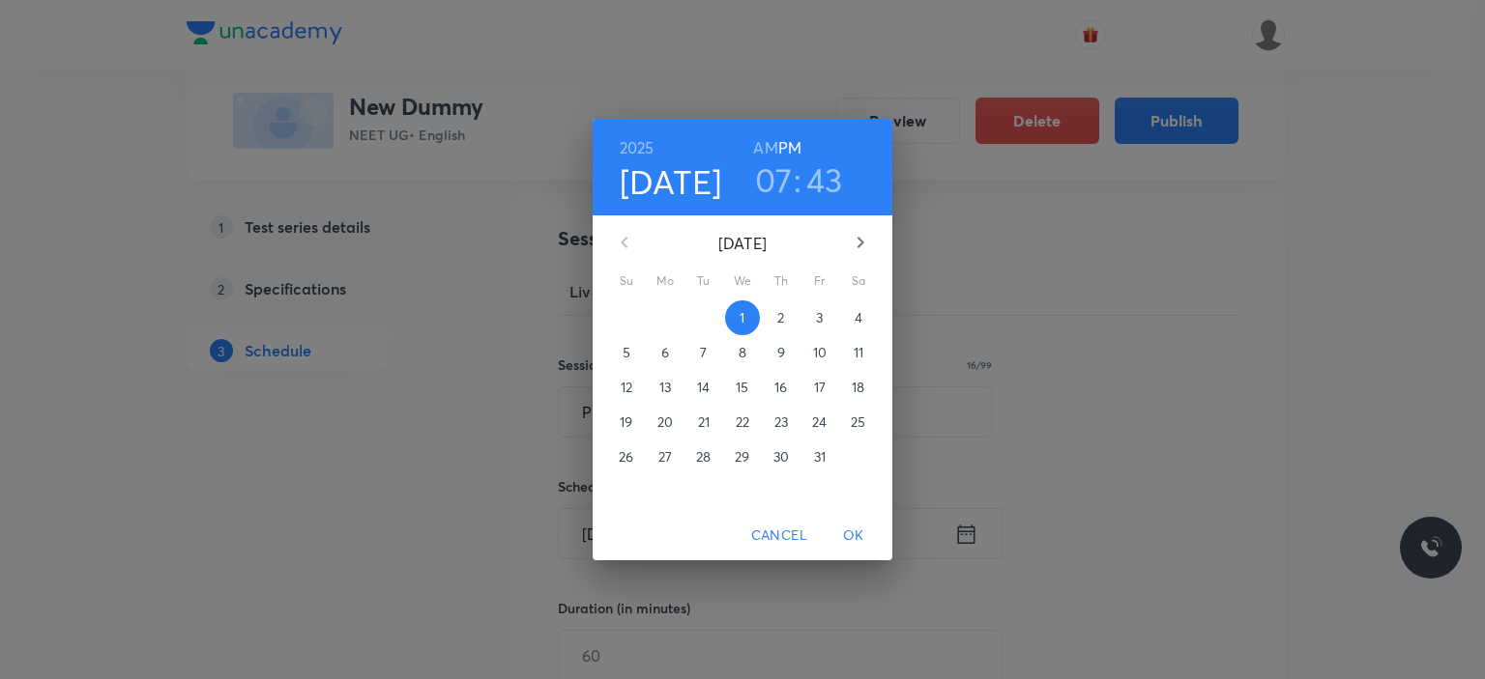
click at [665, 351] on p "6" at bounding box center [665, 352] width 8 height 19
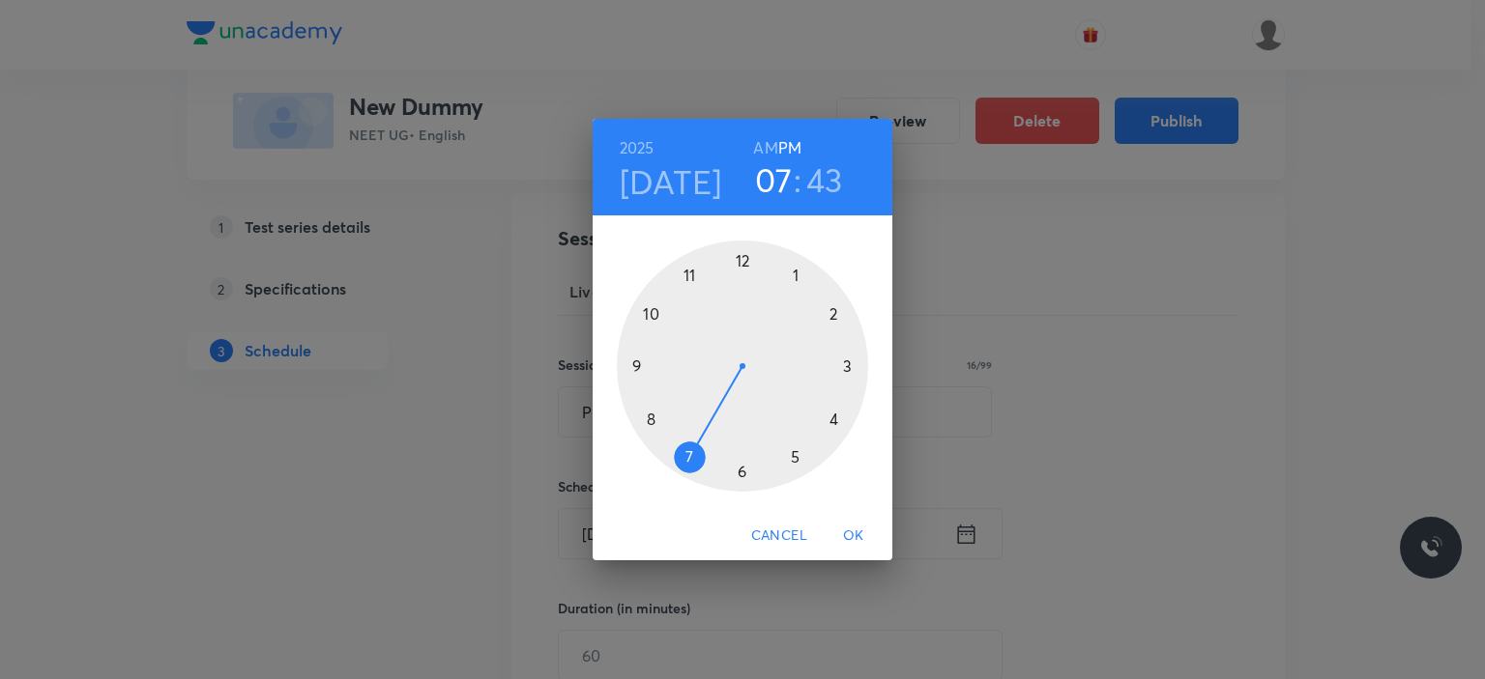
click at [829, 312] on div at bounding box center [742, 366] width 251 height 251
click at [737, 257] on div at bounding box center [742, 366] width 251 height 251
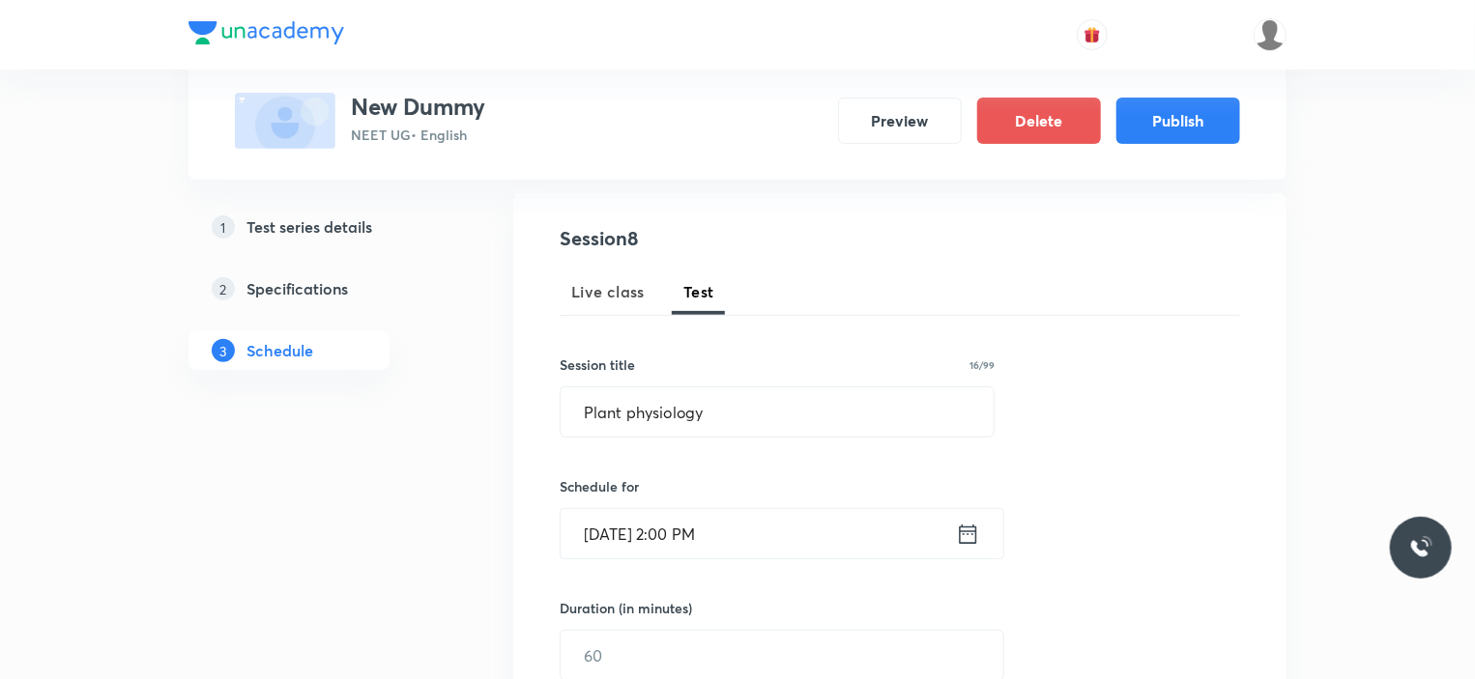
click at [608, 625] on div "Duration (in minutes) ​" at bounding box center [736, 639] width 353 height 83
click at [610, 648] on input "text" at bounding box center [782, 655] width 443 height 49
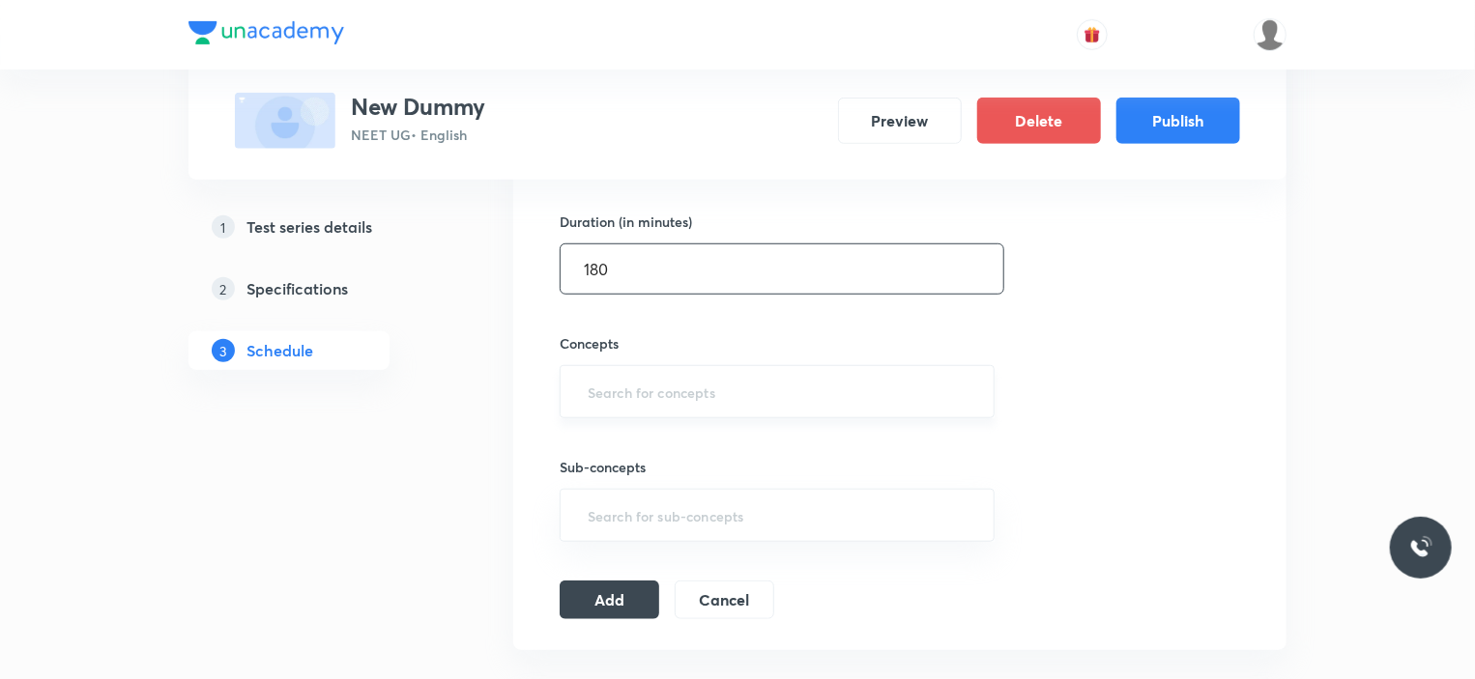
click at [654, 417] on div "​" at bounding box center [777, 391] width 435 height 53
type input "180"
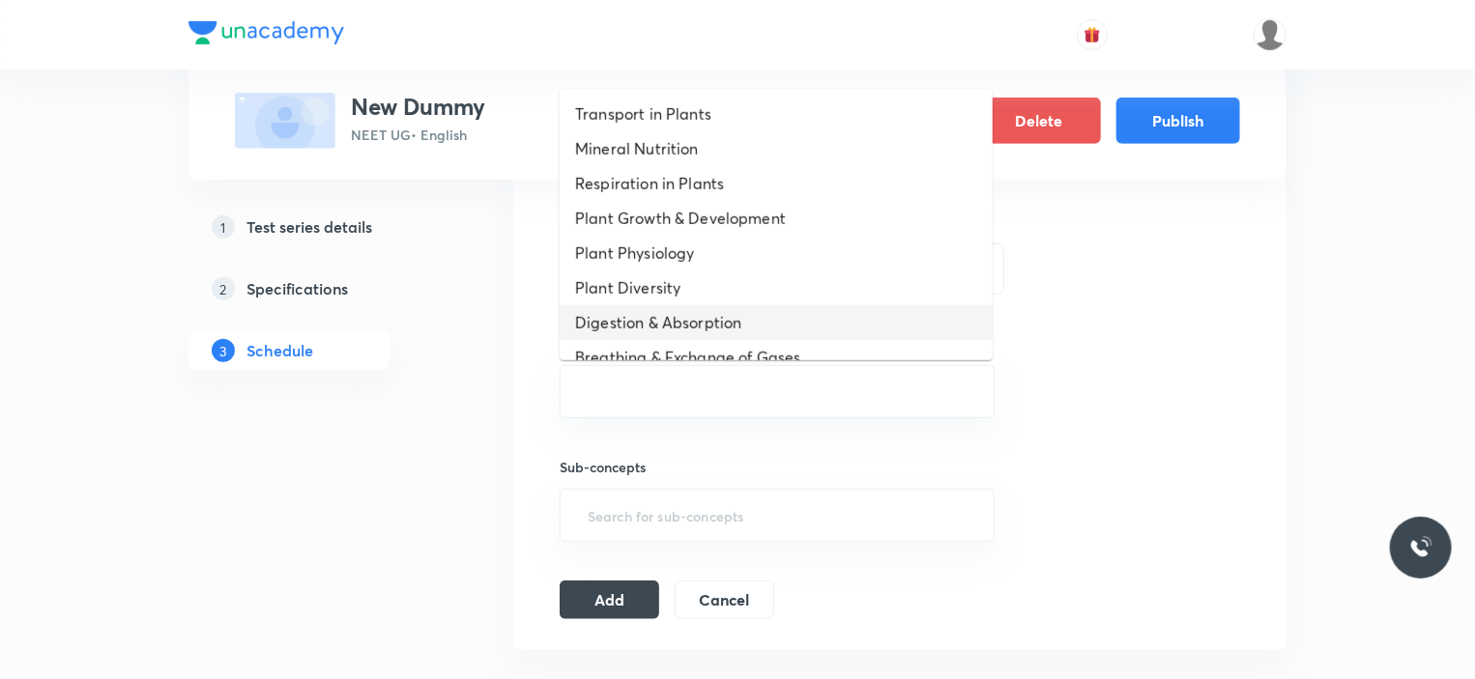
click at [621, 311] on li "Digestion & Absorption" at bounding box center [776, 322] width 433 height 35
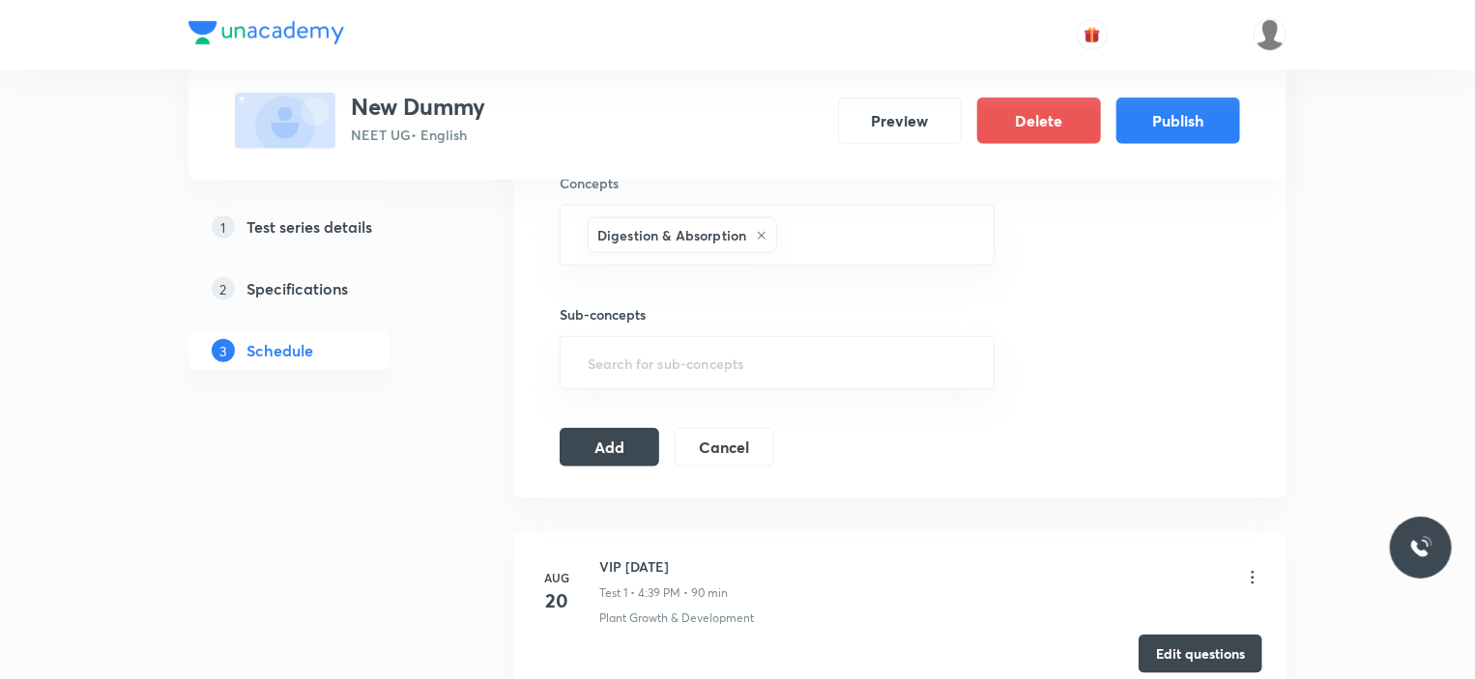
scroll to position [773, 0]
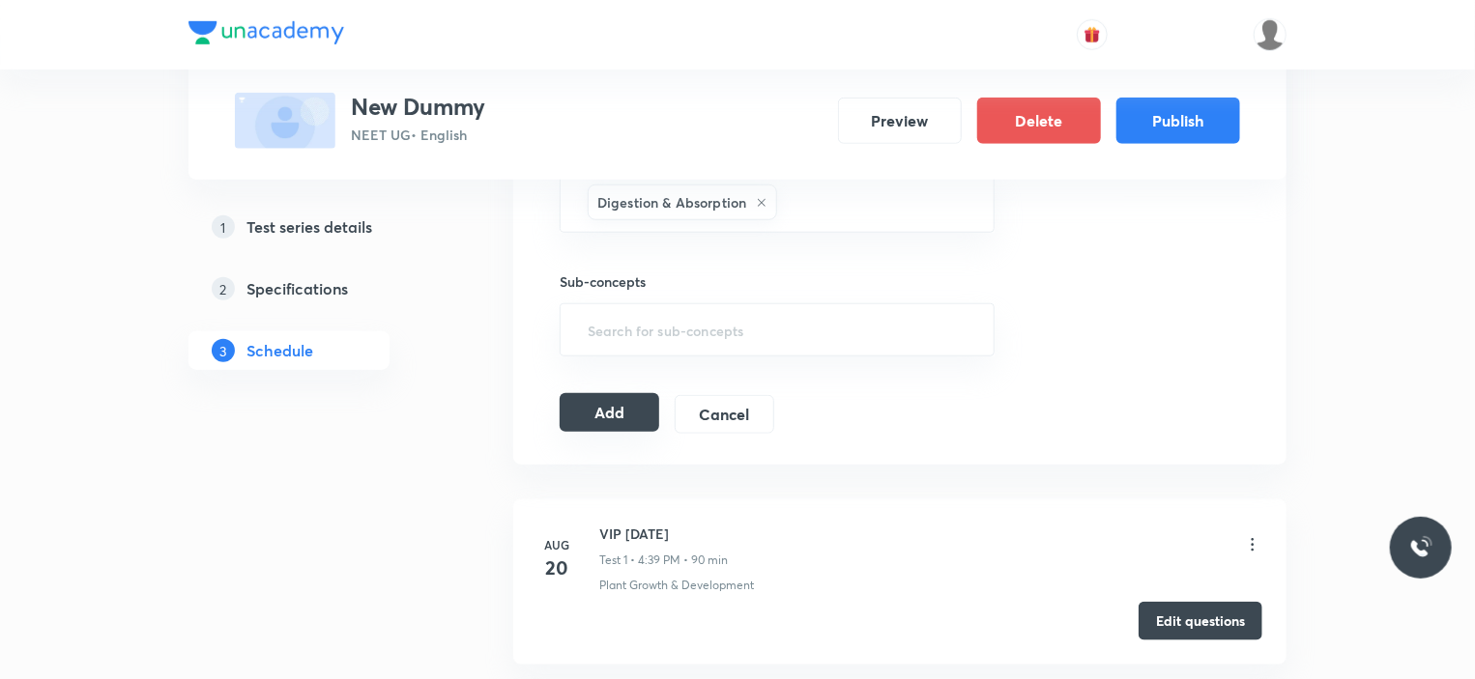
click at [622, 414] on button "Add" at bounding box center [610, 412] width 100 height 39
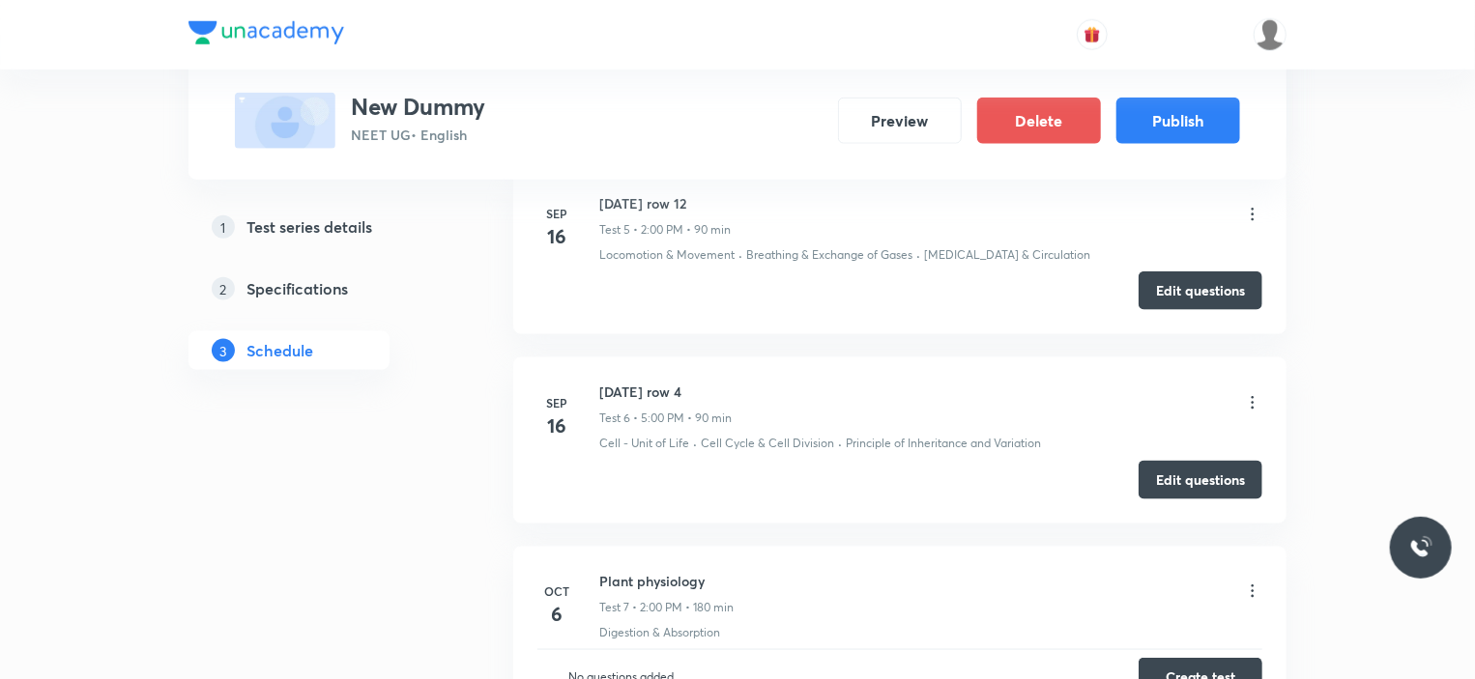
scroll to position [1496, 0]
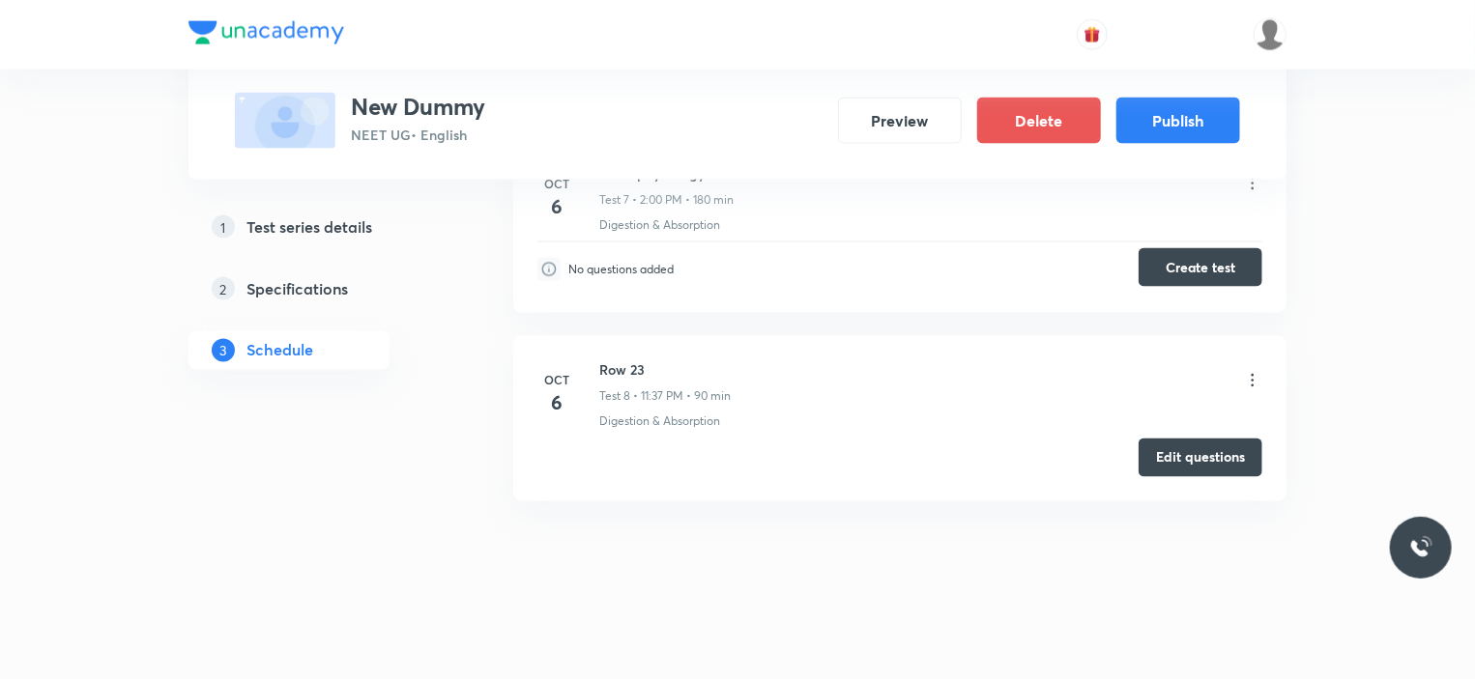
click at [1190, 266] on button "Create test" at bounding box center [1201, 267] width 124 height 39
